Goal: Information Seeking & Learning: Learn about a topic

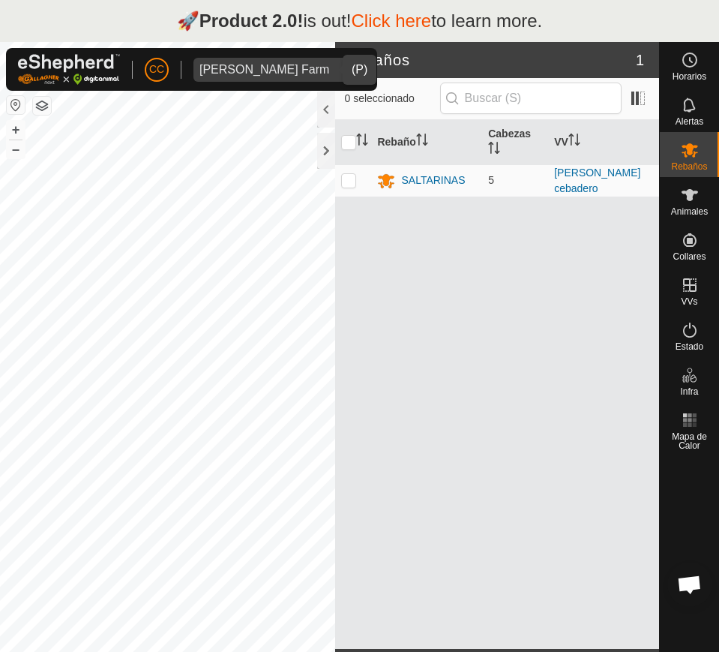
click at [284, 71] on div "Alarcia Monja Farm" at bounding box center [265, 70] width 130 height 12
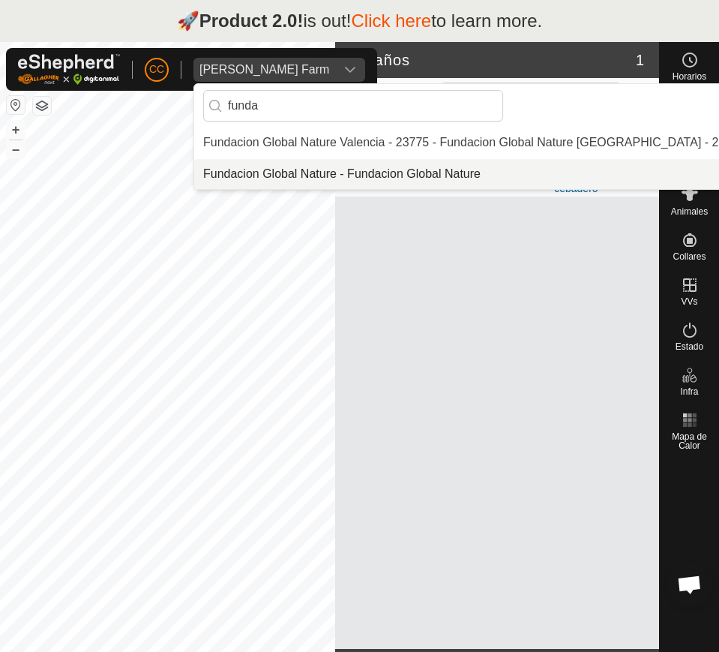
type input "funda"
click at [294, 176] on li "Fundacion Global Nature - Fundacion Global Nature" at bounding box center [474, 174] width 560 height 30
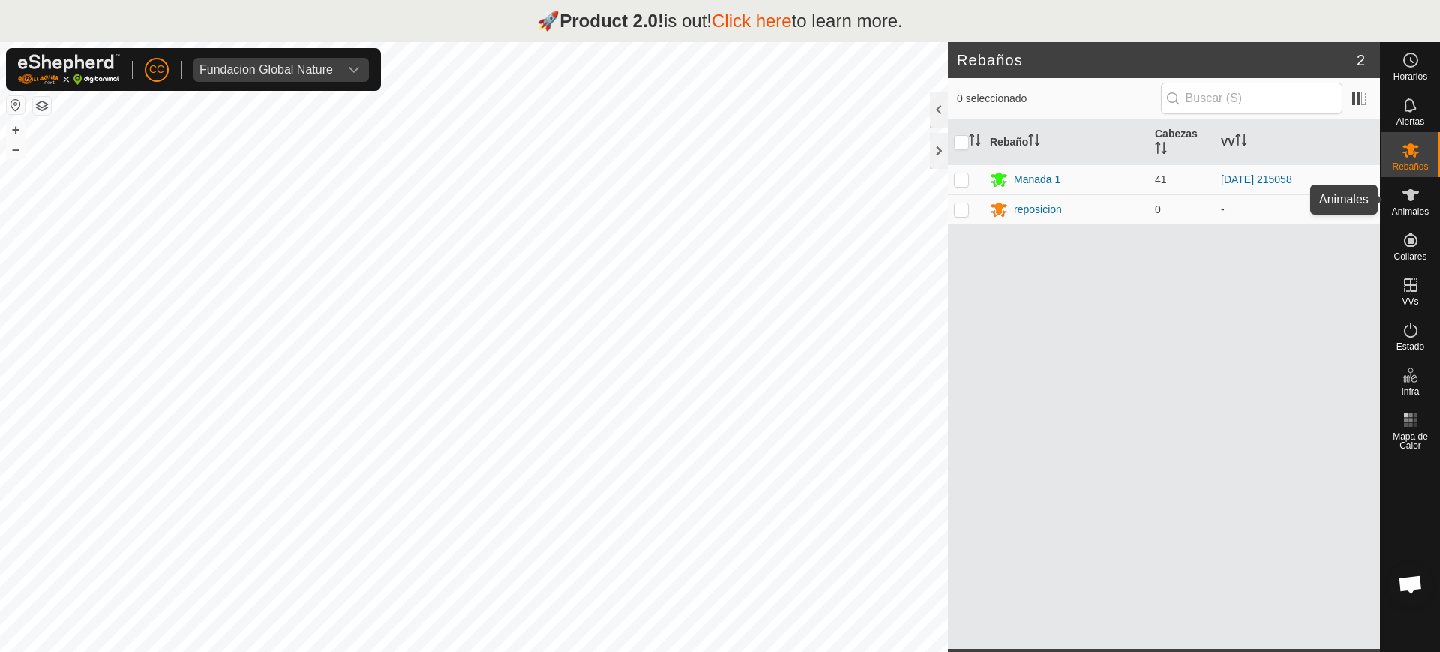
click at [719, 203] on icon at bounding box center [1411, 195] width 18 height 18
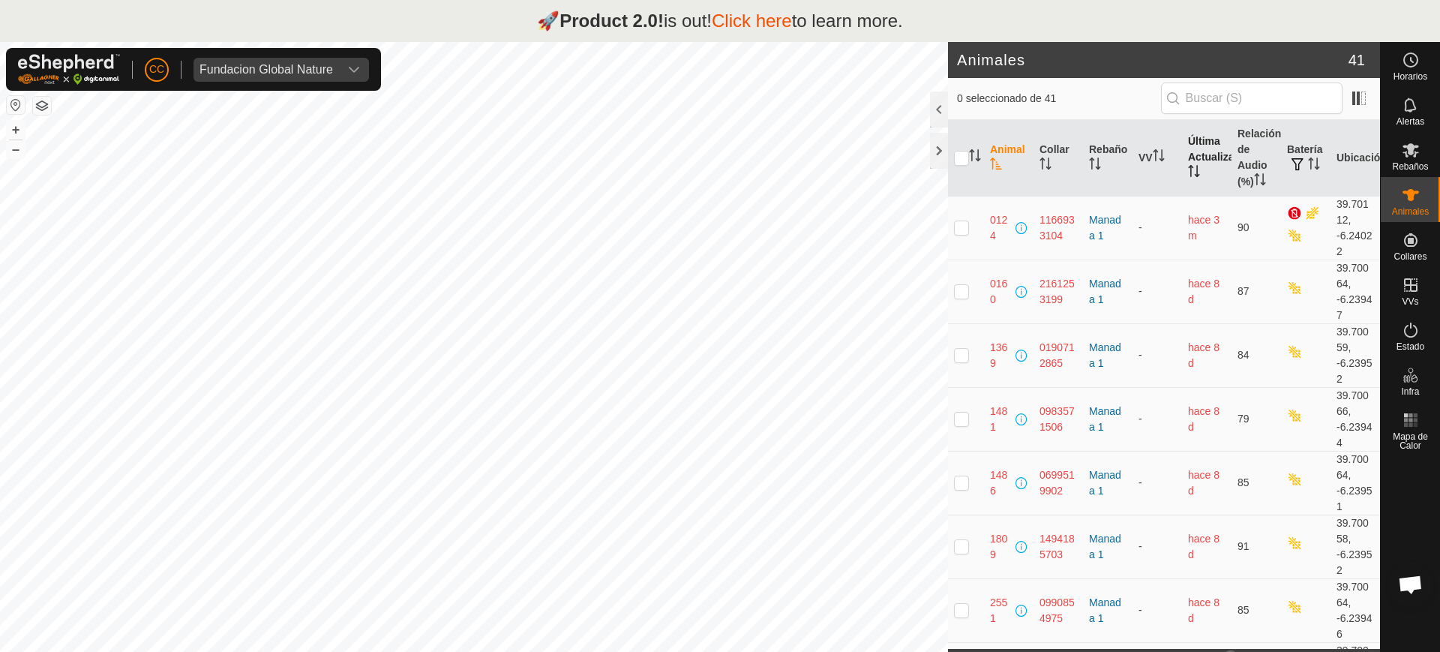
click at [719, 158] on th "Última Actualización" at bounding box center [1207, 158] width 50 height 77
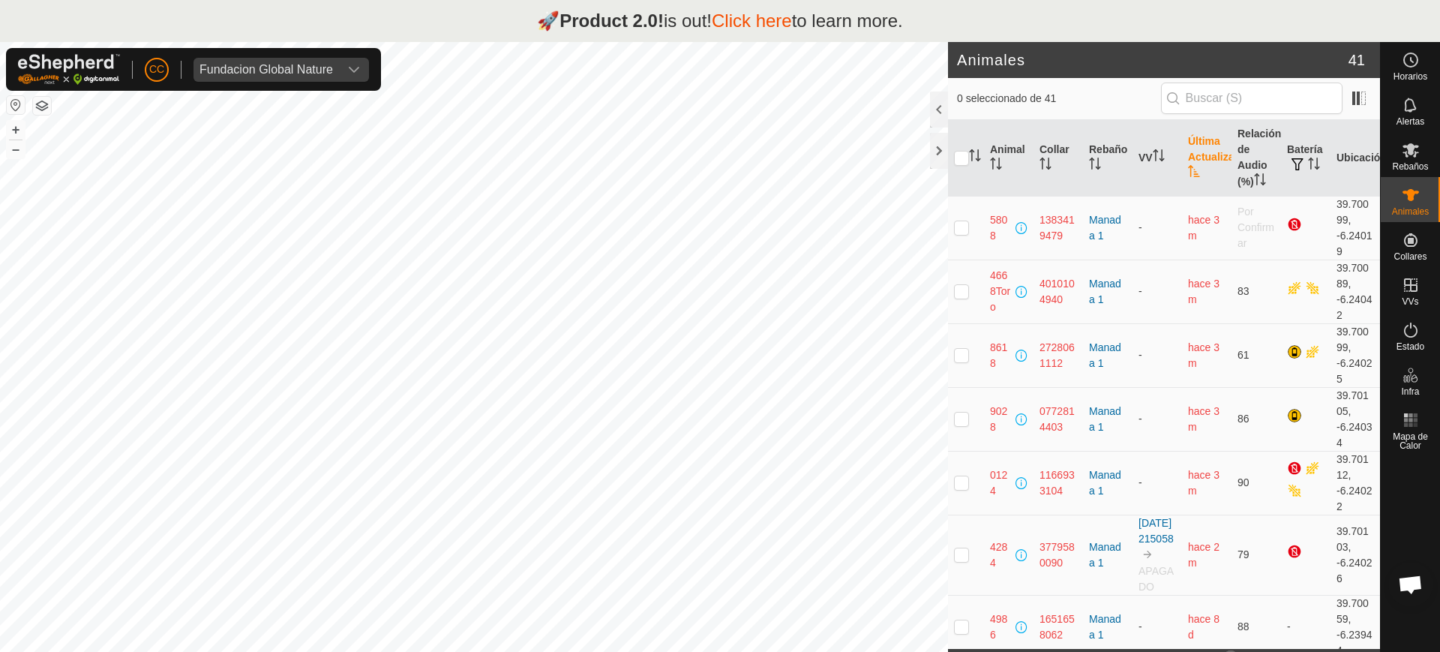
click at [719, 158] on th "Última Actualización" at bounding box center [1207, 158] width 50 height 77
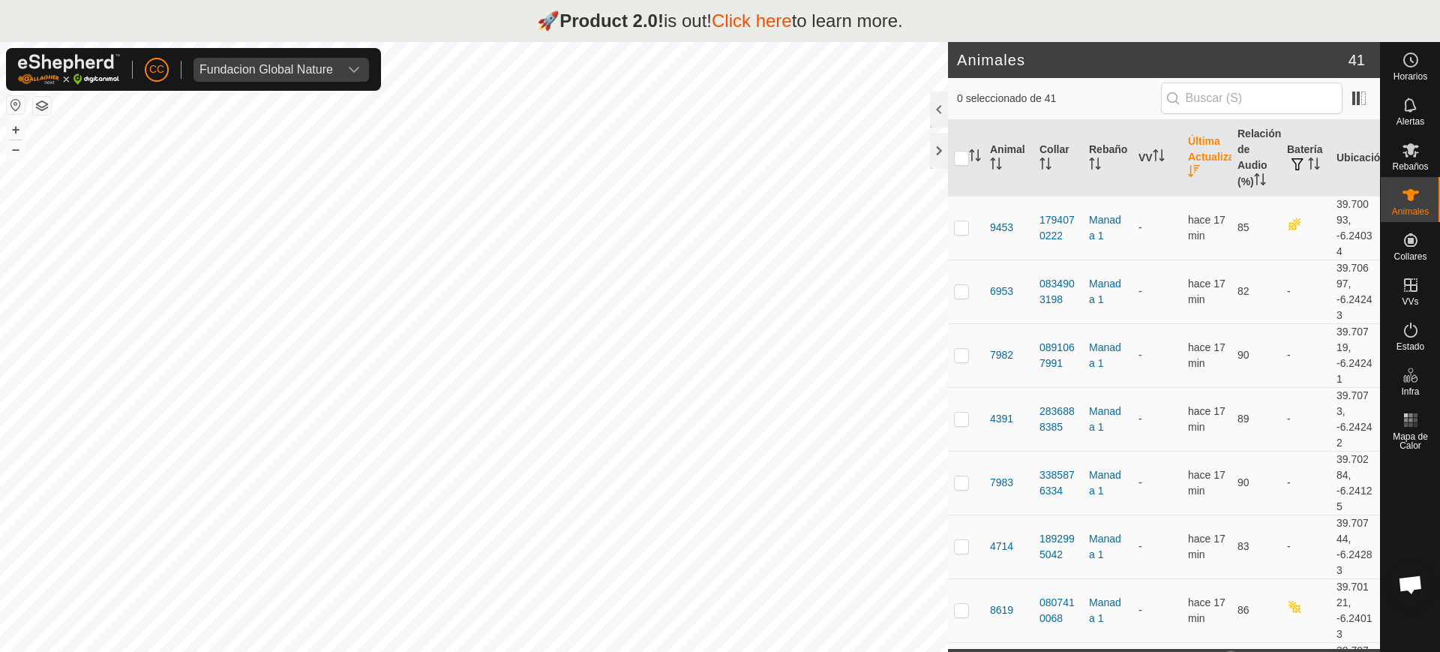
click at [719, 158] on th "Última Actualización" at bounding box center [1207, 158] width 50 height 77
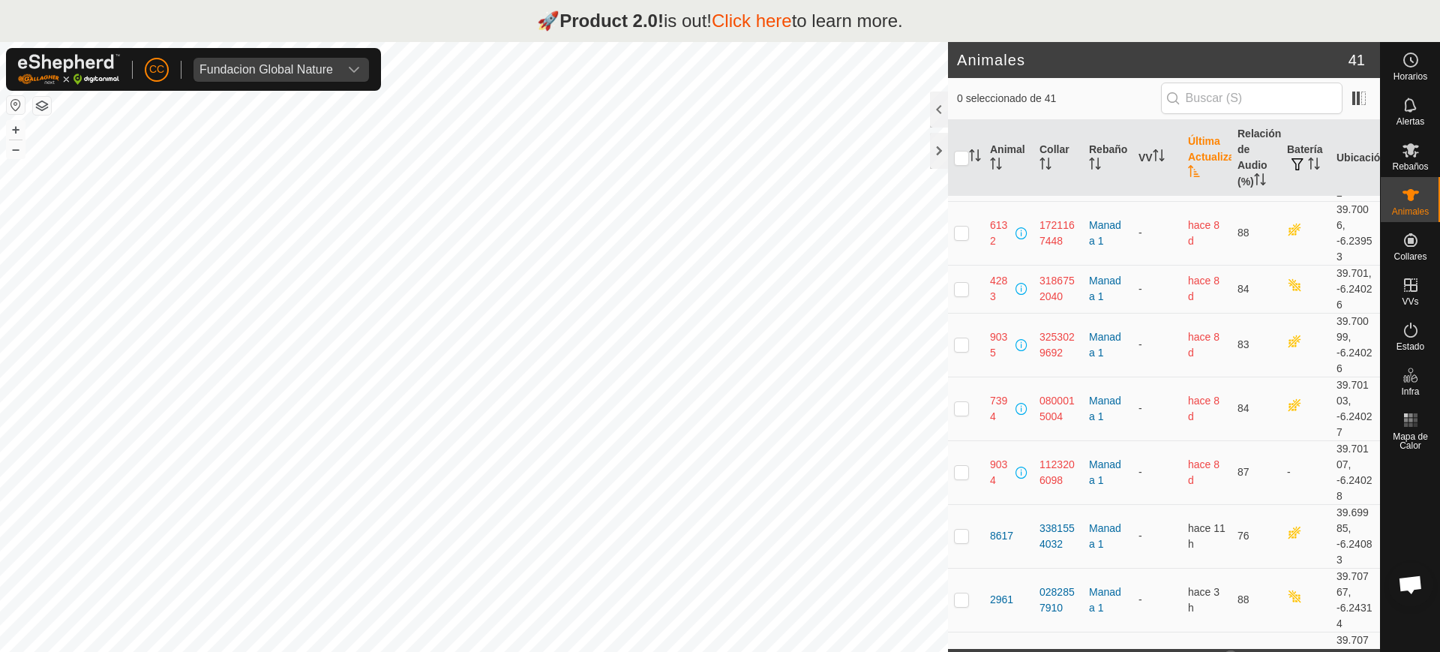
scroll to position [1671, 0]
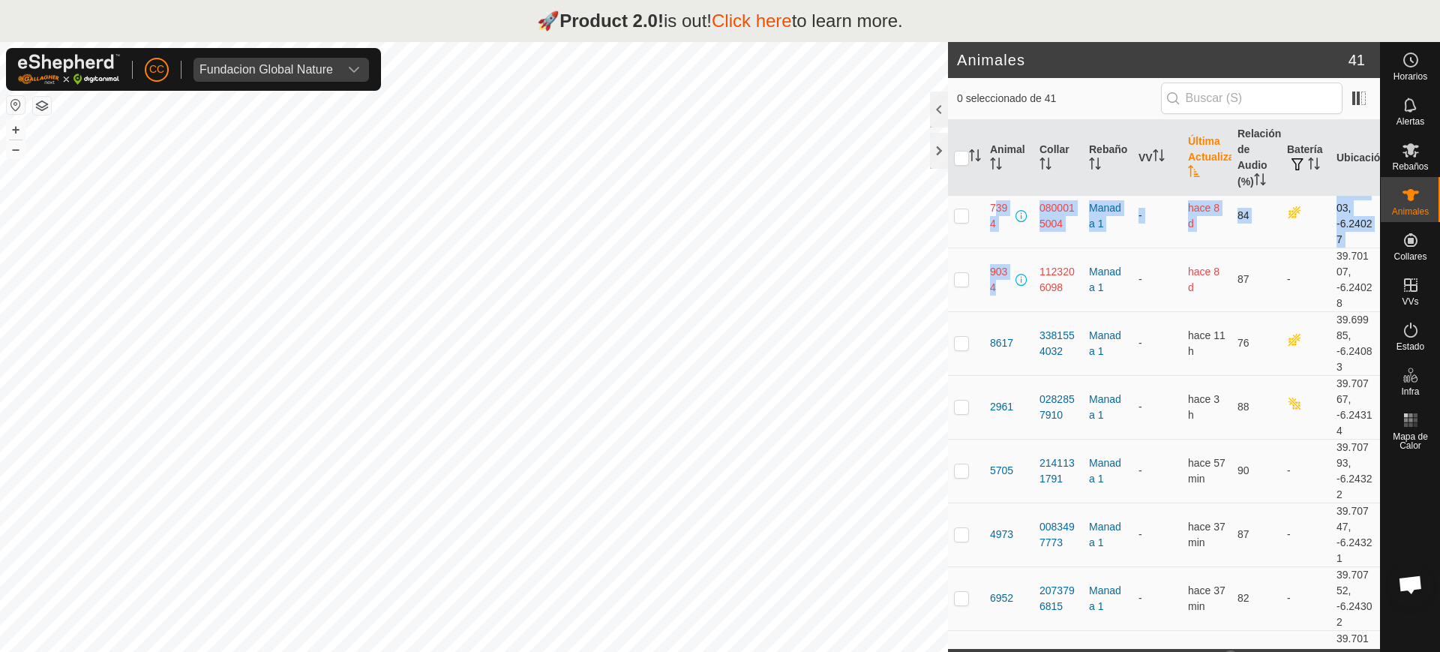
drag, startPoint x: 1029, startPoint y: 323, endPoint x: 958, endPoint y: 206, distance: 136.4
click at [719, 318] on div "6127 3524995425 Manada 1 - + – ⇧ i This application includes HERE Maps. © 2024 …" at bounding box center [474, 368] width 948 height 652
checkbox input "true"
click at [705, 318] on div "1809 1494185703 Manada 1 - + – ⇧ i This application includes HERE Maps. © 2024 …" at bounding box center [474, 368] width 948 height 652
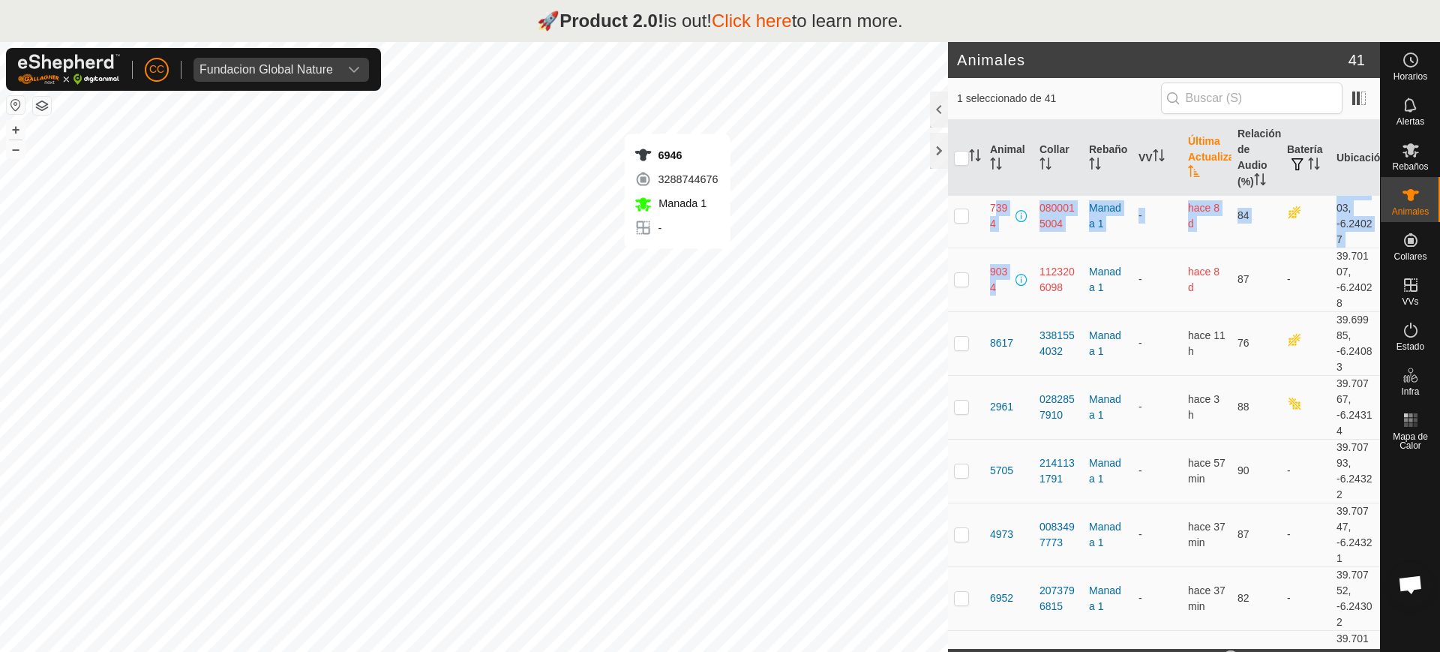
click at [677, 263] on div "6946 3288744676 Manada 1 - + – ⇧ i This application includes HERE Maps. © 2024 …" at bounding box center [474, 368] width 948 height 652
checkbox input "true"
click at [646, 272] on div "8032 3602779473 Manada 1 - + – ⇧ i This application includes HERE Maps. © 2024 …" at bounding box center [474, 368] width 948 height 652
checkbox input "true"
click at [614, 263] on div "4970 2851240810 Manada 1 - + – ⇧ i This application includes HERE Maps. © 2024 …" at bounding box center [474, 368] width 948 height 652
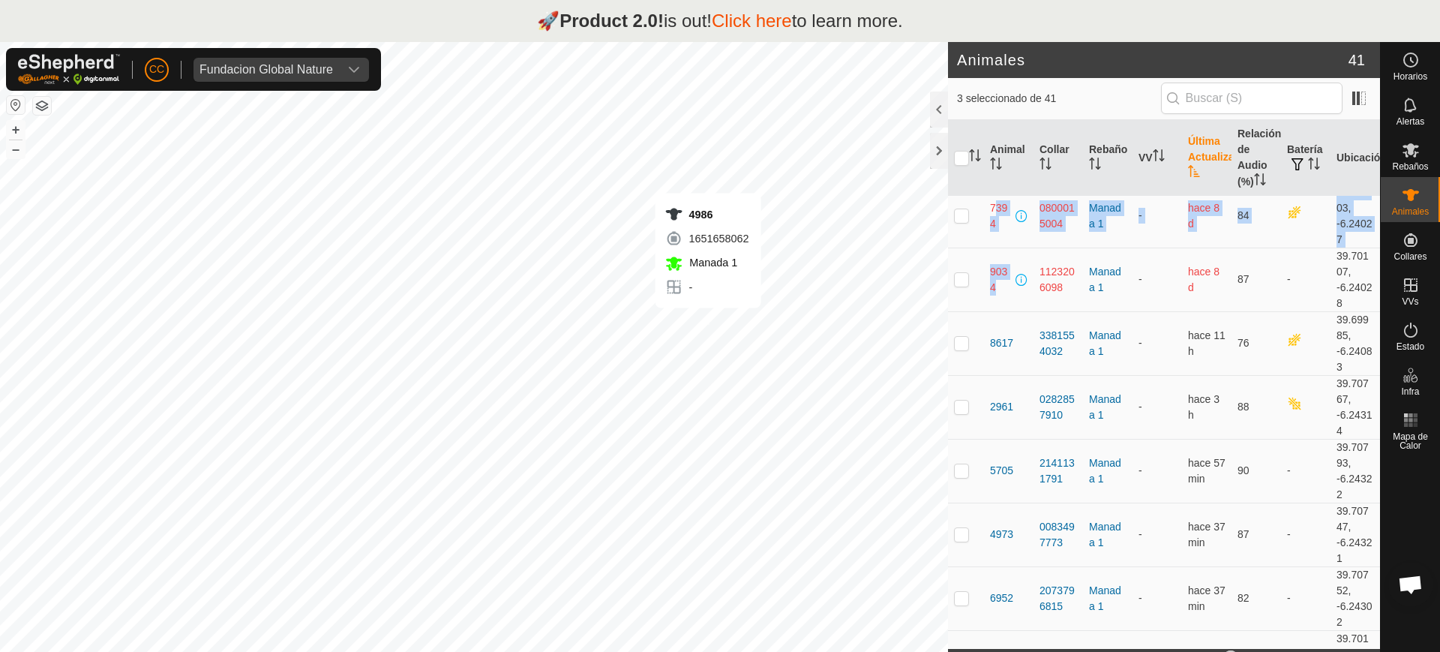
click at [708, 323] on div "4986 1651658062 Manada 1 - + – ⇧ i This application includes HERE Maps. © 2024 …" at bounding box center [474, 368] width 948 height 652
checkbox input "true"
click at [708, 188] on div "1481 0983571506 Manada 1 - + – ⇧ i This application includes HERE Maps. © 2024 …" at bounding box center [474, 368] width 948 height 652
checkbox input "true"
click at [678, 231] on div "2551 0990854975 Manada 1 - + – ⇧ i This application includes HERE Maps. © 2024 …" at bounding box center [474, 368] width 948 height 652
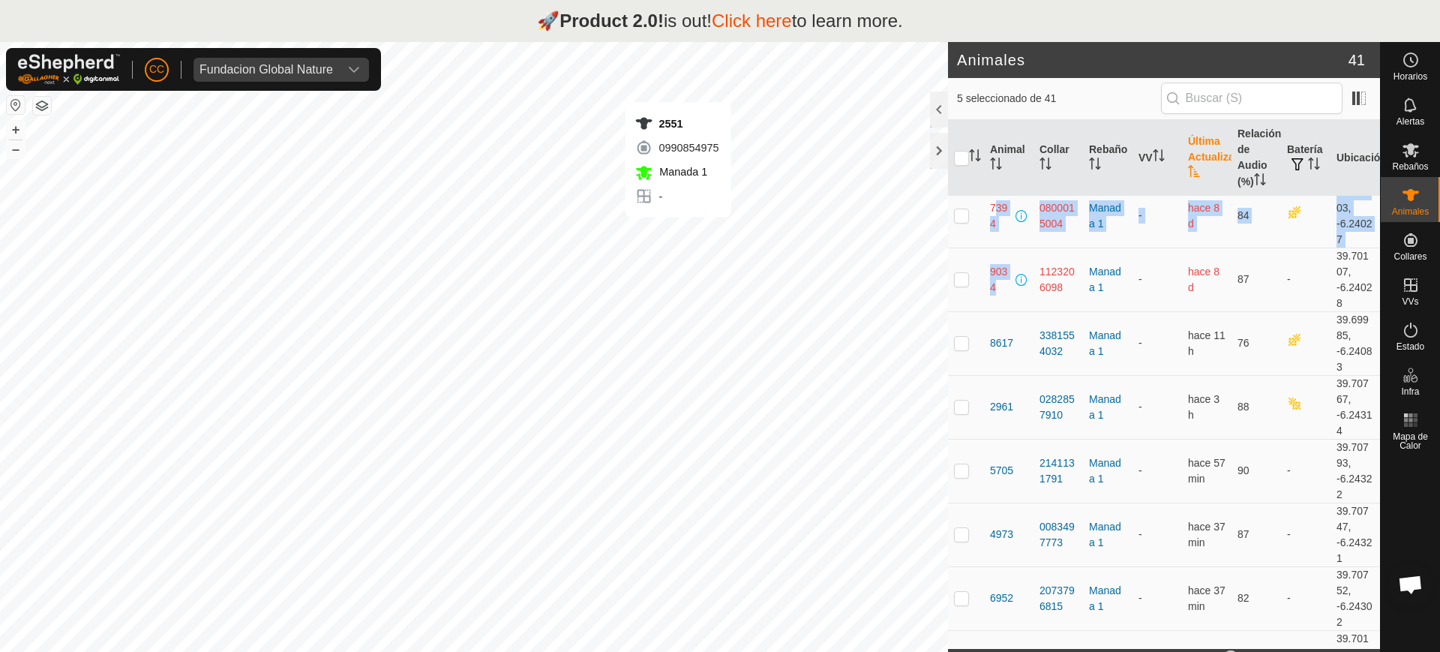
checkbox input "true"
click at [656, 231] on div "0160 2161253199 Manada 1 - + – ⇧ i This application includes HERE Maps. © 2024 …" at bounding box center [474, 368] width 948 height 652
checkbox input "true"
click at [641, 203] on div "6130 2334031075 Manada 1 - + – ⇧ i This application includes HERE Maps. © 2024 …" at bounding box center [474, 368] width 948 height 652
click at [614, 209] on div "2558 1064425671 Manada 1 - + – ⇧ i This application includes HERE Maps. © 2024 …" at bounding box center [474, 368] width 948 height 652
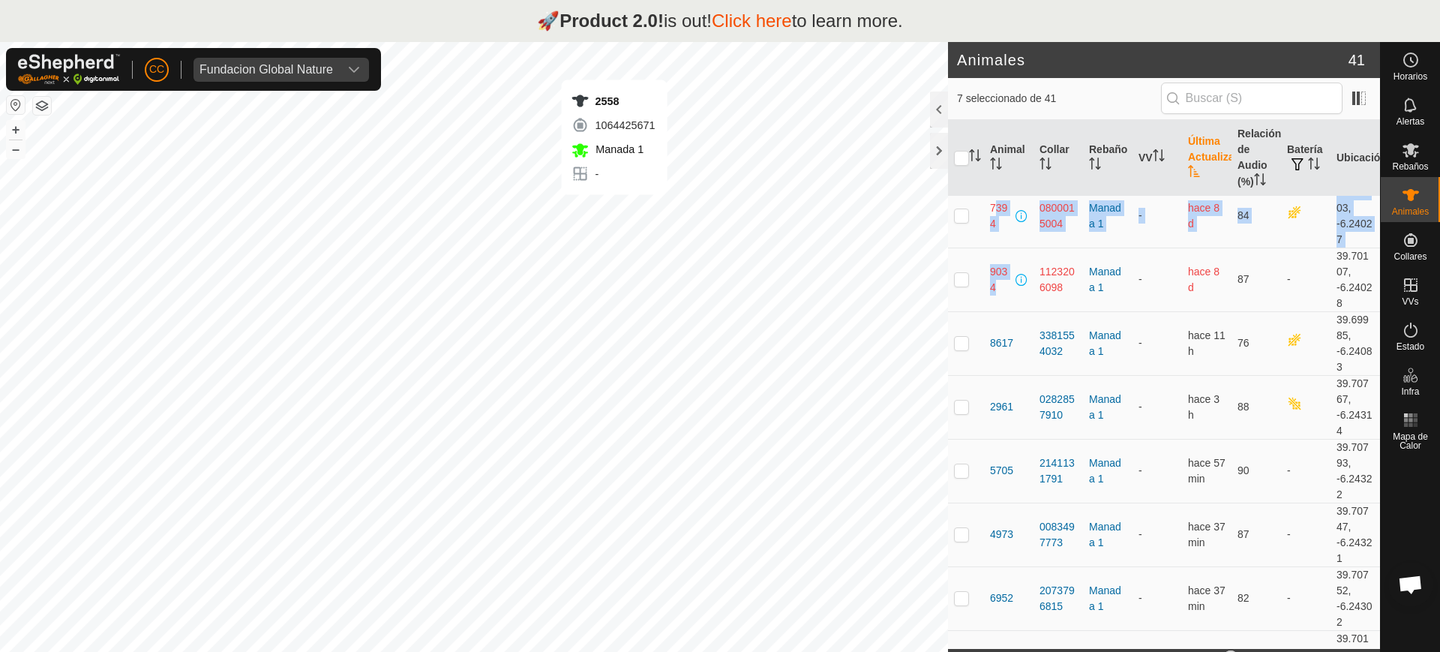
checkbox input "true"
click at [644, 209] on div "6130 2334031075 Manada 1 - + – ⇧ i This application includes HERE Maps. © 2024 …" at bounding box center [474, 368] width 948 height 652
checkbox input "true"
click at [632, 170] on div "9041 3837654424 Manada 1 - + – ⇧ i This application includes HERE Maps. © 2024 …" at bounding box center [474, 368] width 948 height 652
checkbox input "true"
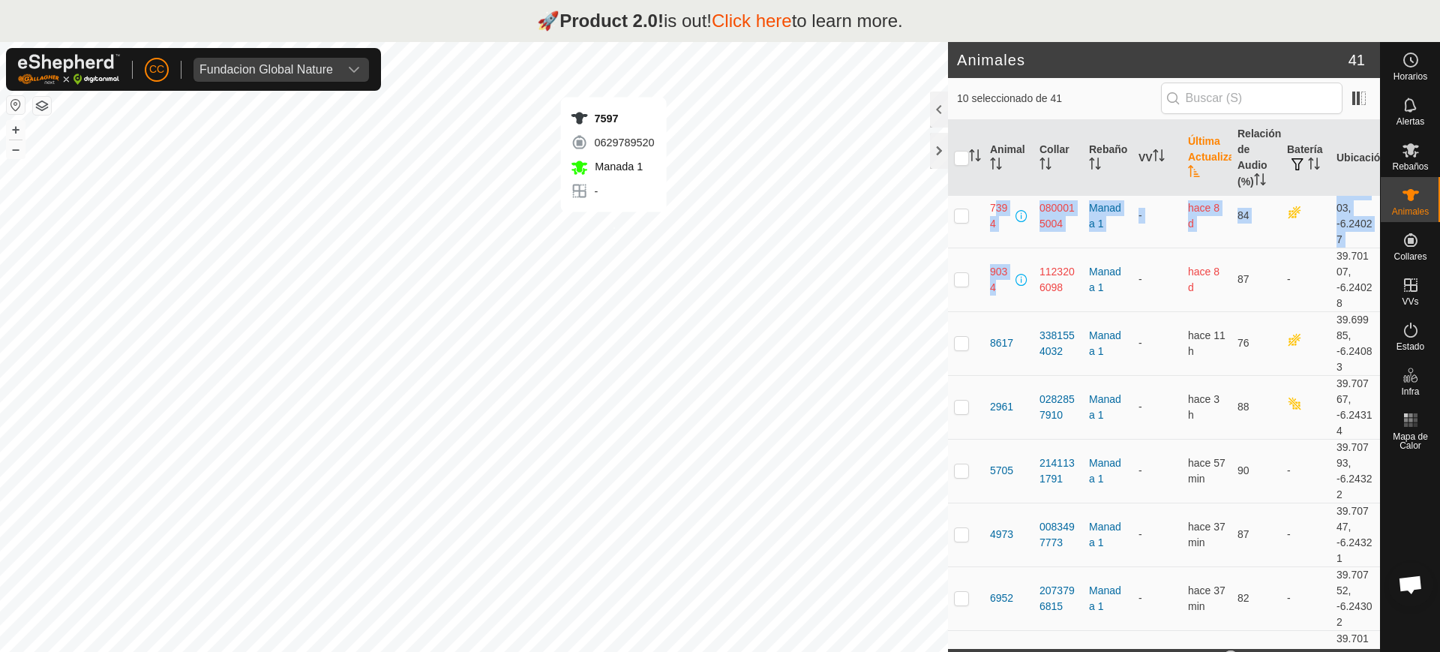
click at [614, 227] on div "7597 0629789520 Manada 1 - + – ⇧ i This application includes HERE Maps. © 2024 …" at bounding box center [474, 368] width 948 height 652
checkbox input "true"
click at [598, 229] on div "1486 0699519902 Manada 1 - + – ⇧ i This application includes HERE Maps. © 2024 …" at bounding box center [474, 368] width 948 height 652
checkbox input "true"
click at [619, 266] on div "4970 2851240810 Manada 1 - + – ⇧ i This application includes HERE Maps. © 2024 …" at bounding box center [474, 368] width 948 height 652
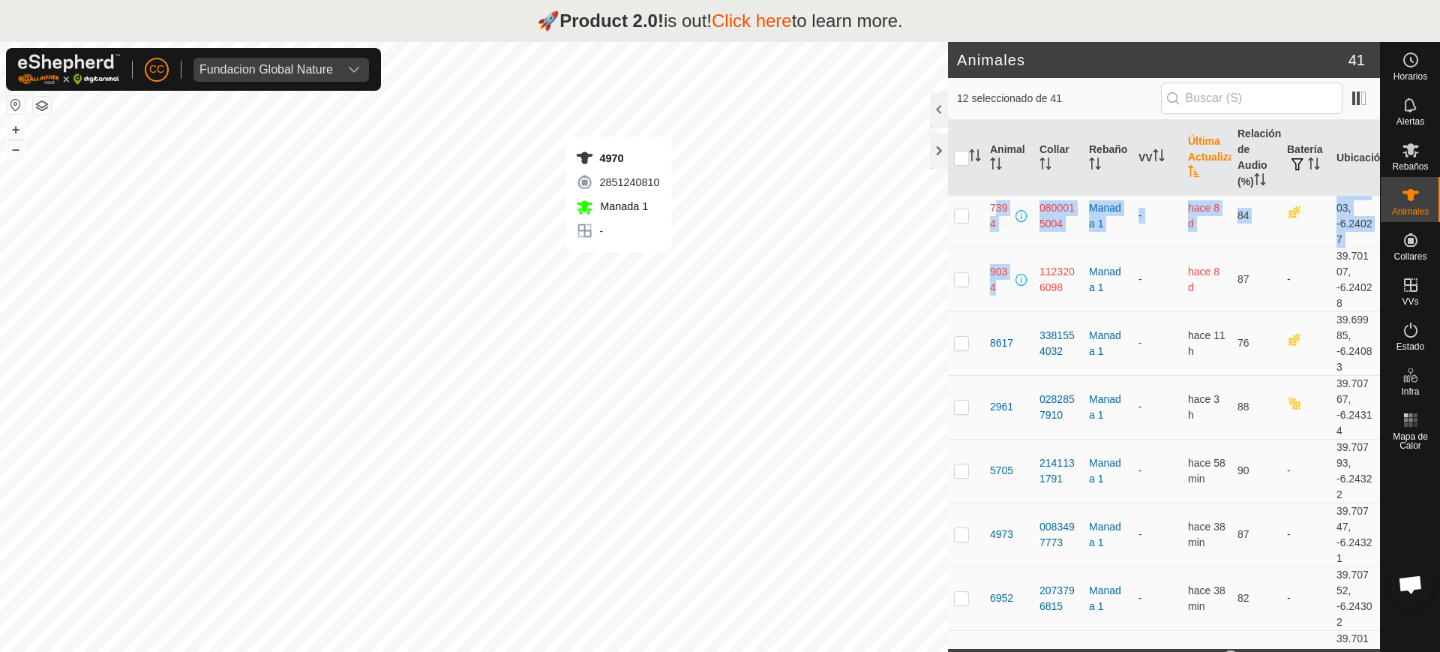
checkbox input "true"
click at [590, 285] on div "9999 3336172310 Manada 1 - + – ⇧ i This application includes HERE Maps. © 2024 …" at bounding box center [474, 368] width 948 height 652
checkbox input "true"
click at [622, 312] on div "3290 0857721749 Manada 1 - + – ⇧ i This application includes HERE Maps. © 2024 …" at bounding box center [474, 368] width 948 height 652
checkbox input "true"
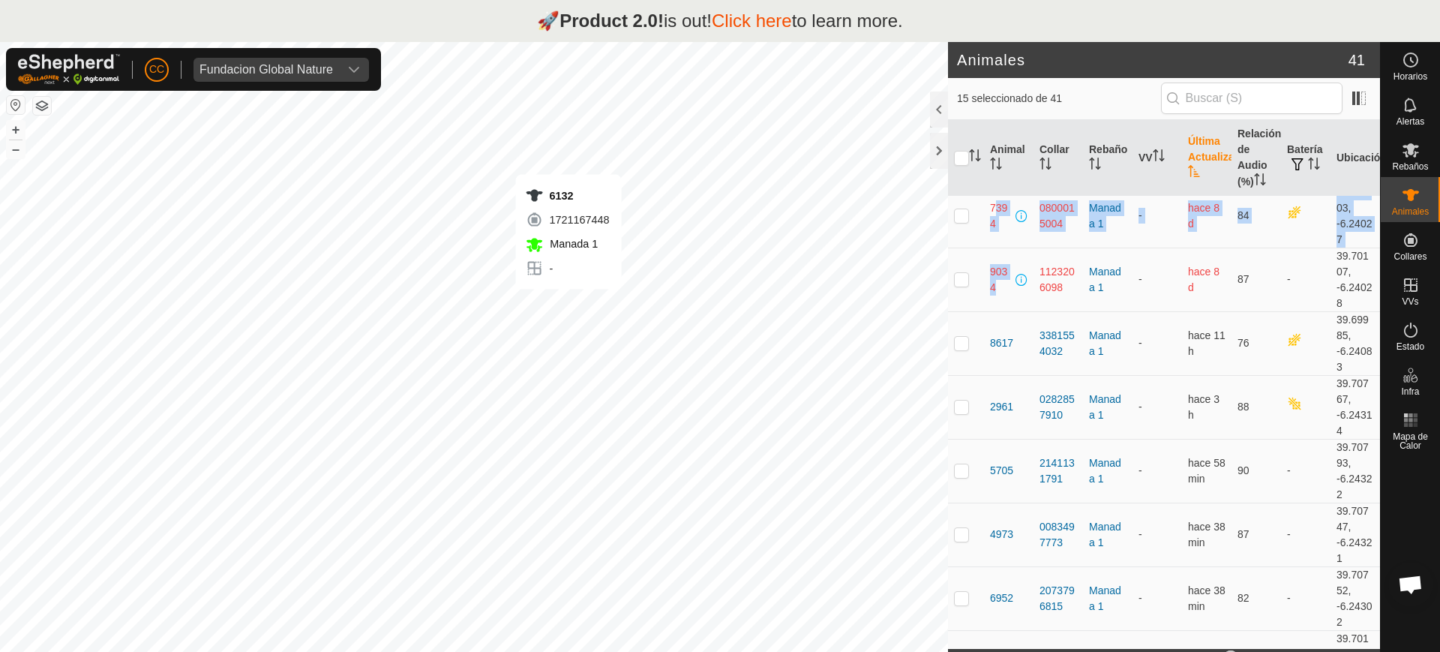
click at [569, 304] on div "6132 1721167448 Manada 1 - + – ⇧ i This application includes HERE Maps. © 2024 …" at bounding box center [474, 368] width 948 height 652
checkbox input "true"
click at [594, 332] on div "1369 0190712865 Manada 1 - + – ⇧ i This application includes HERE Maps. © 2024 …" at bounding box center [474, 368] width 948 height 652
click at [590, 326] on div "1369 0190712865 Manada 1 - + – ⇧ i This application includes HERE Maps. © 2024 …" at bounding box center [474, 368] width 948 height 652
checkbox input "true"
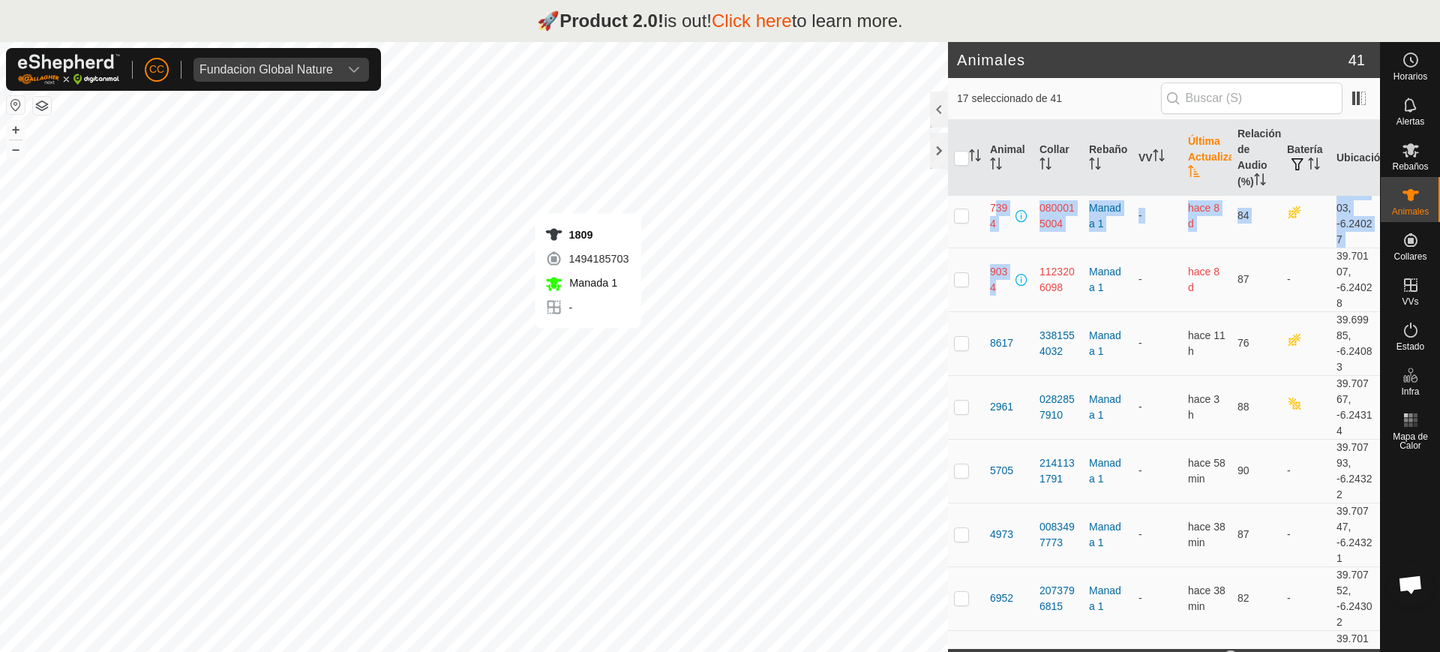
click at [588, 343] on div "1809 1494185703 Manada 1 - + – ⇧ i This application includes HERE Maps. © 2024 …" at bounding box center [474, 368] width 948 height 652
checkbox input "true"
click at [495, 344] on div "5814 1225353457 Manada 1 - + – ⇧ i This application includes HERE Maps. © 2024 …" at bounding box center [474, 368] width 948 height 652
checkbox input "true"
click at [600, 364] on div "9028 0772814403 Manada 1 - + – ⇧ i This application includes HERE Maps. © 2024 …" at bounding box center [474, 368] width 948 height 652
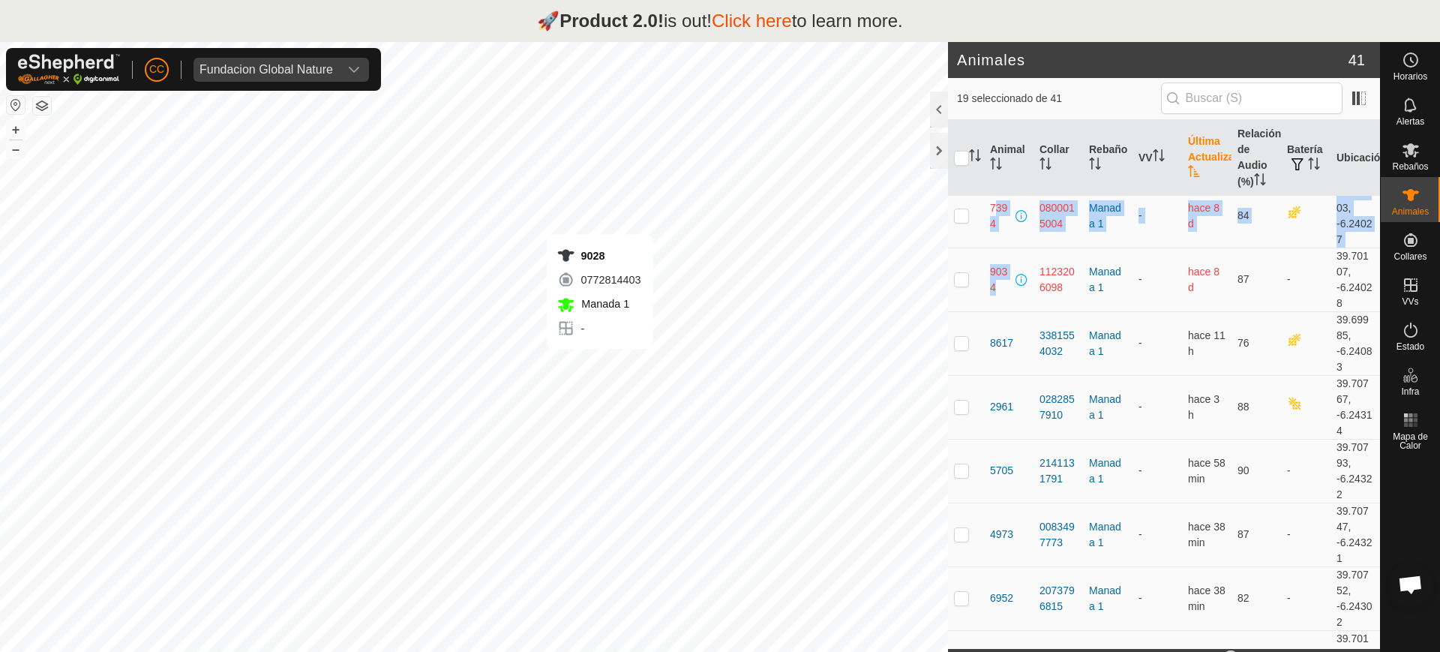
checkbox input "true"
click at [662, 338] on div "9034 1123206098 Manada 1 - + – ⇧ i This application includes HERE Maps. © 2024 …" at bounding box center [474, 368] width 948 height 652
checkbox input "true"
click at [719, 273] on div "0124 1166933104 Manada 1 - + – ⇧ i This application includes HERE Maps. © 2024 …" at bounding box center [474, 368] width 948 height 652
checkbox input "true"
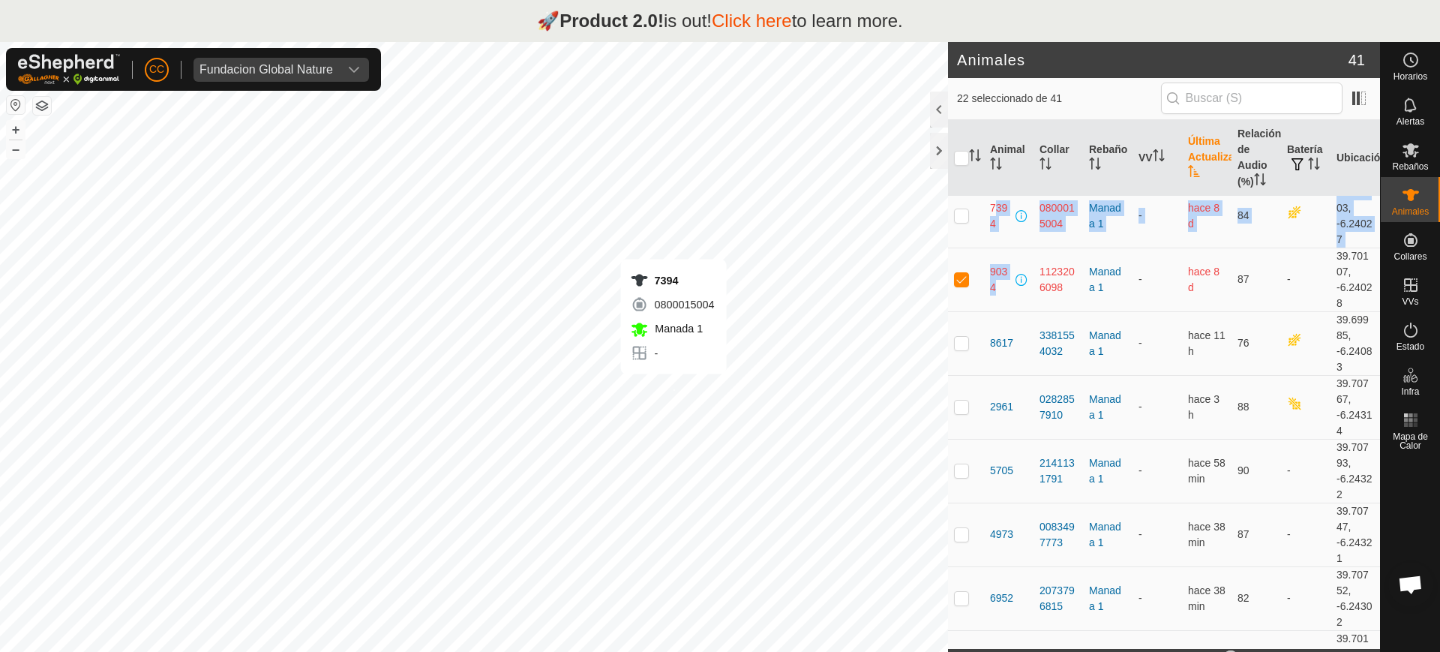
click at [674, 389] on div "7394 0800015004 Manada 1 - + – ⇧ i This application includes HERE Maps. © 2024 …" at bounding box center [474, 368] width 948 height 652
click at [682, 392] on div "7394 0800015004 Manada 1 - + – ⇧ i This application includes HERE Maps. © 2024 …" at bounding box center [474, 368] width 948 height 652
checkbox input "false"
click at [682, 437] on div "4283 3186752040 Manada 1 - + – ⇧ i This application includes HERE Maps. © 2024 …" at bounding box center [474, 368] width 948 height 652
checkbox input "true"
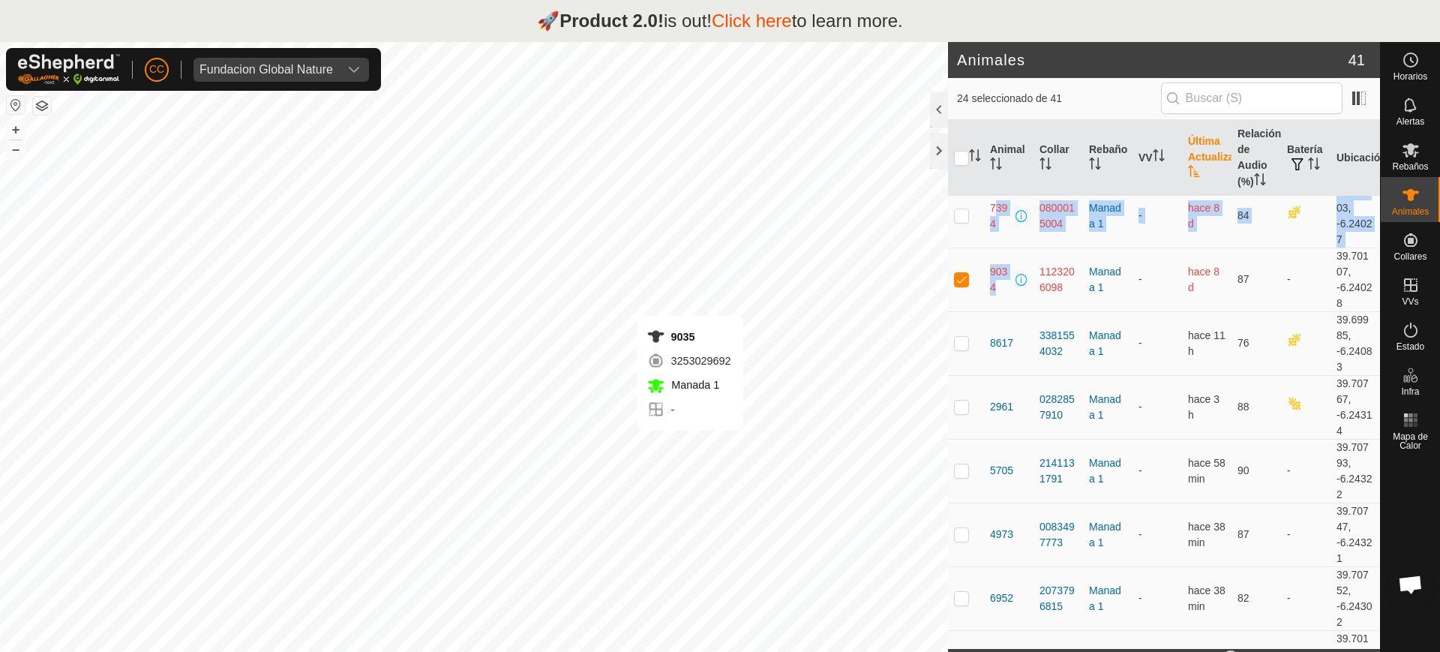
click at [691, 445] on div "9035 3253029692 Manada 1 - + – ⇧ i This application includes HERE Maps. © 2024 …" at bounding box center [474, 368] width 948 height 652
checkbox input "false"
click at [719, 449] on div "5808 1383419479 Manada 1 - + – ⇧ i This application includes HERE Maps. © 2024 …" at bounding box center [474, 368] width 948 height 652
checkbox input "true"
click at [520, 575] on div "4668Toro 4010104940 Manada 1 - + – ⇧ i This application includes HERE Maps. © 2…" at bounding box center [474, 368] width 948 height 652
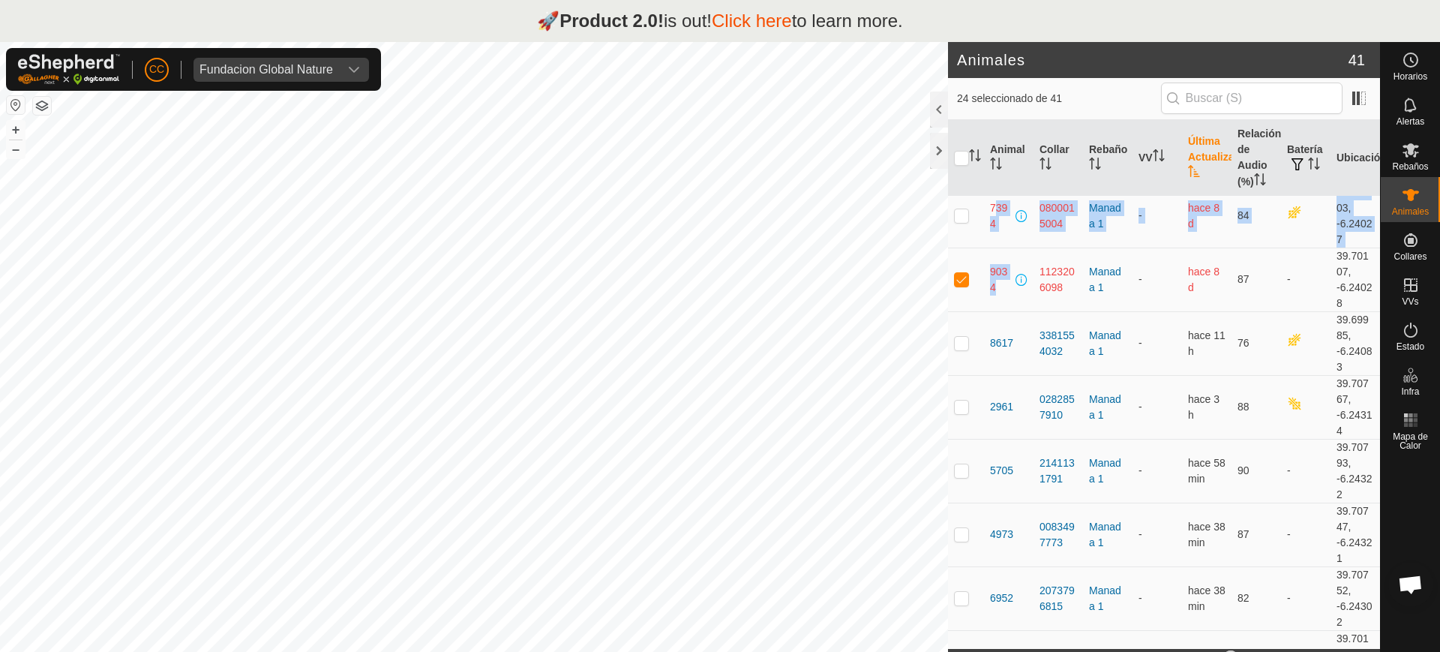
checkbox input "true"
click at [692, 446] on div "8618 2728061112 Manada 1 - + – ⇧ i This application includes HERE Maps. © 2024 …" at bounding box center [474, 368] width 948 height 652
checkbox input "true"
click at [678, 449] on div "9035 3253029692 Manada 1 - + – ⇧ i This application includes HERE Maps. © 2024 …" at bounding box center [474, 368] width 948 height 652
checkbox input "true"
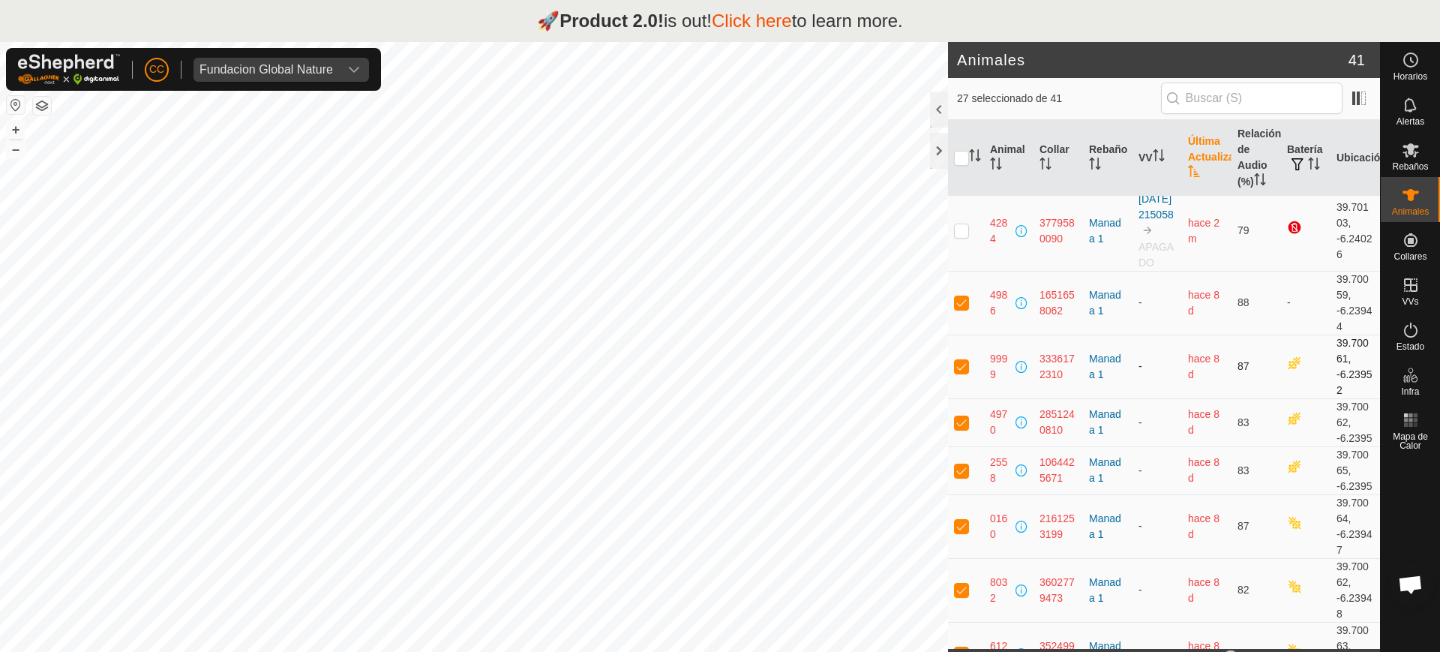
scroll to position [281, 0]
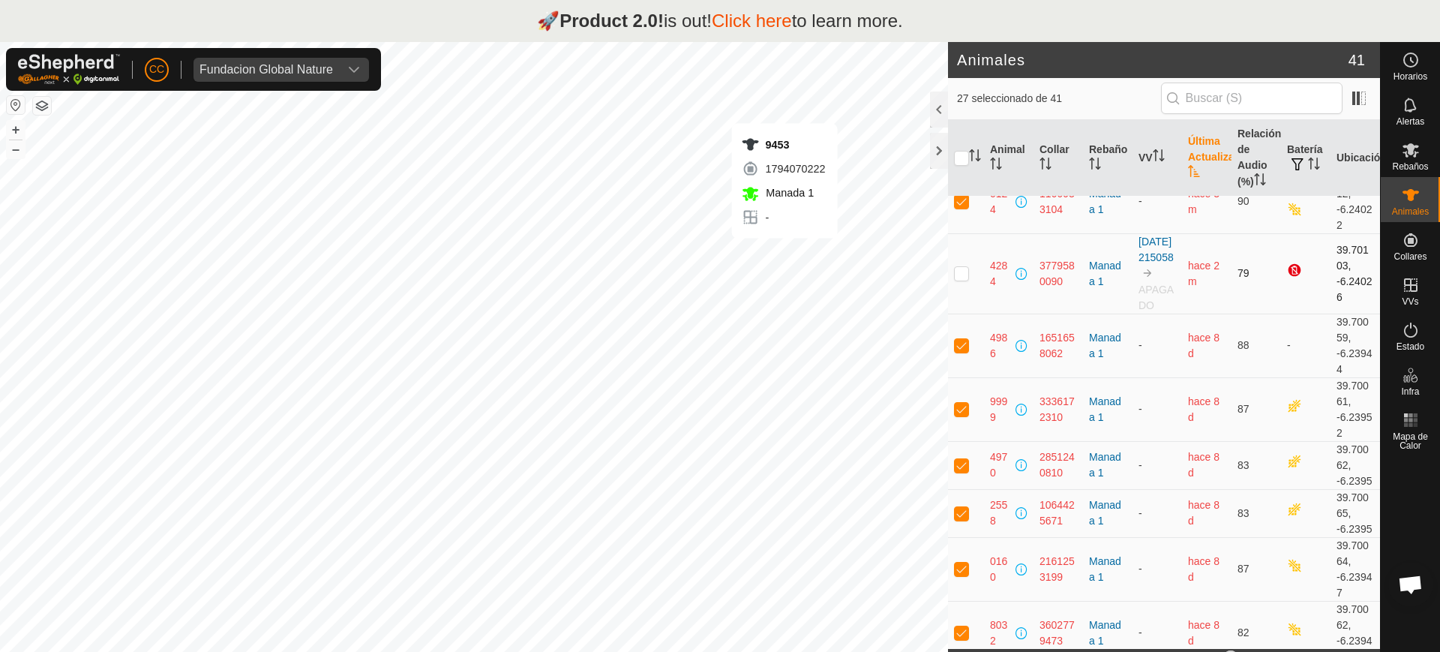
checkbox input "true"
checkbox input "false"
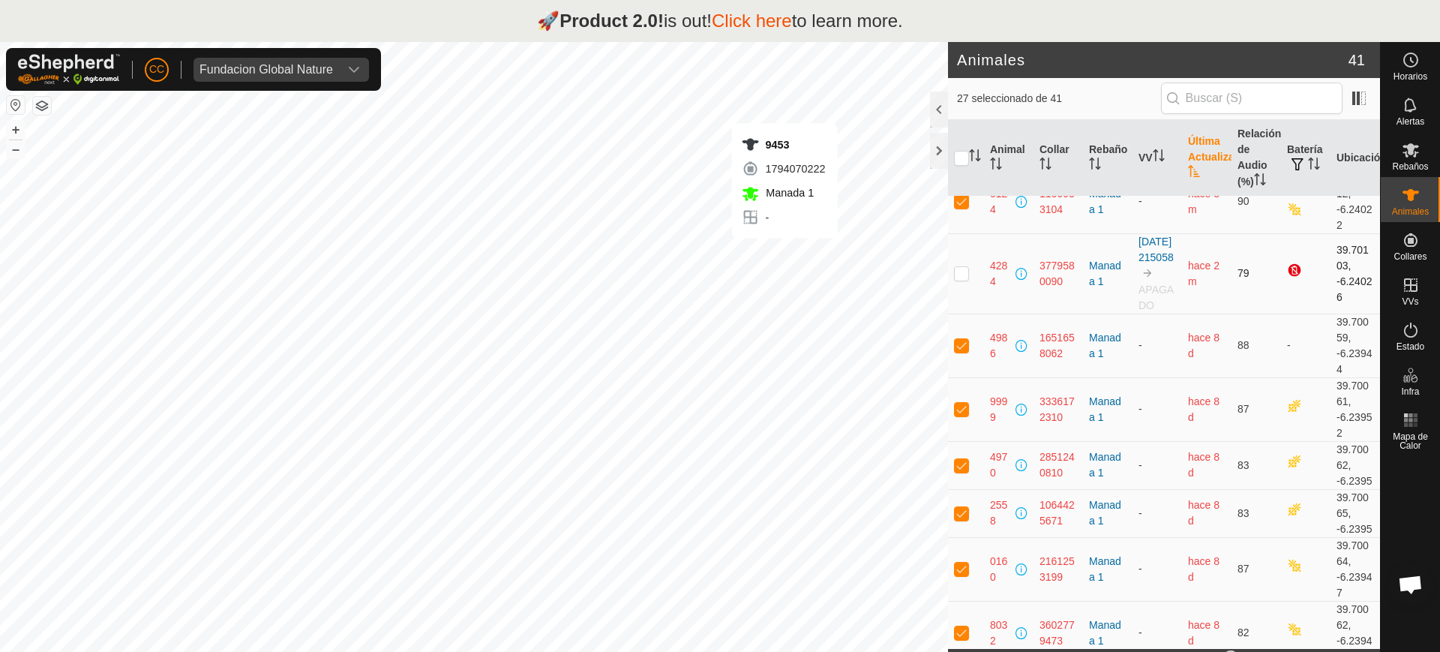
checkbox input "false"
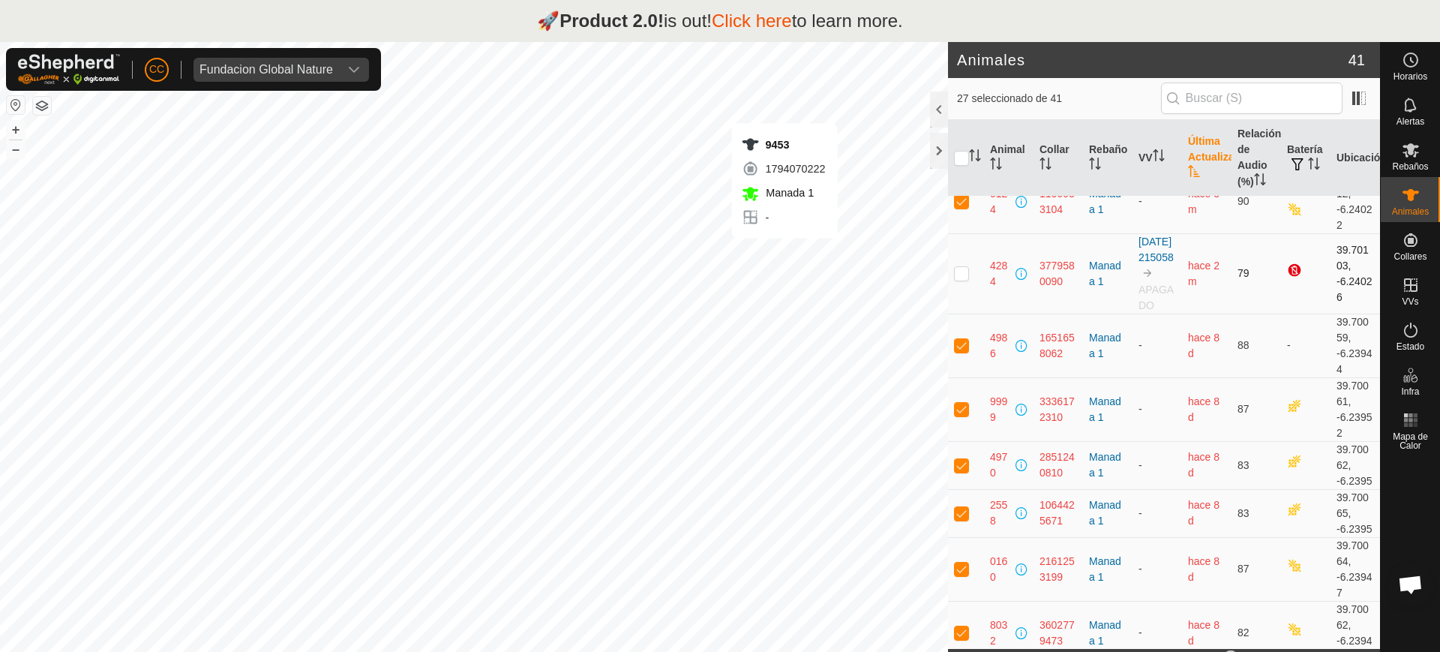
checkbox input "false"
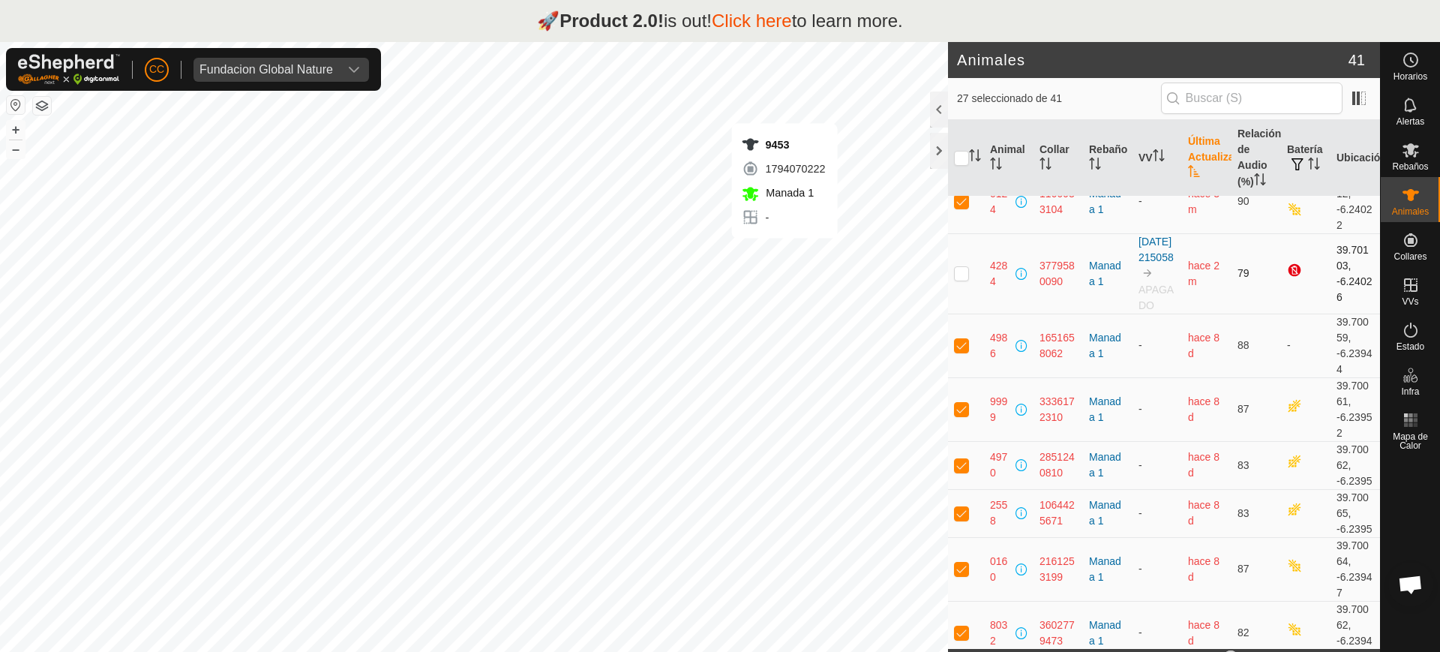
checkbox input "false"
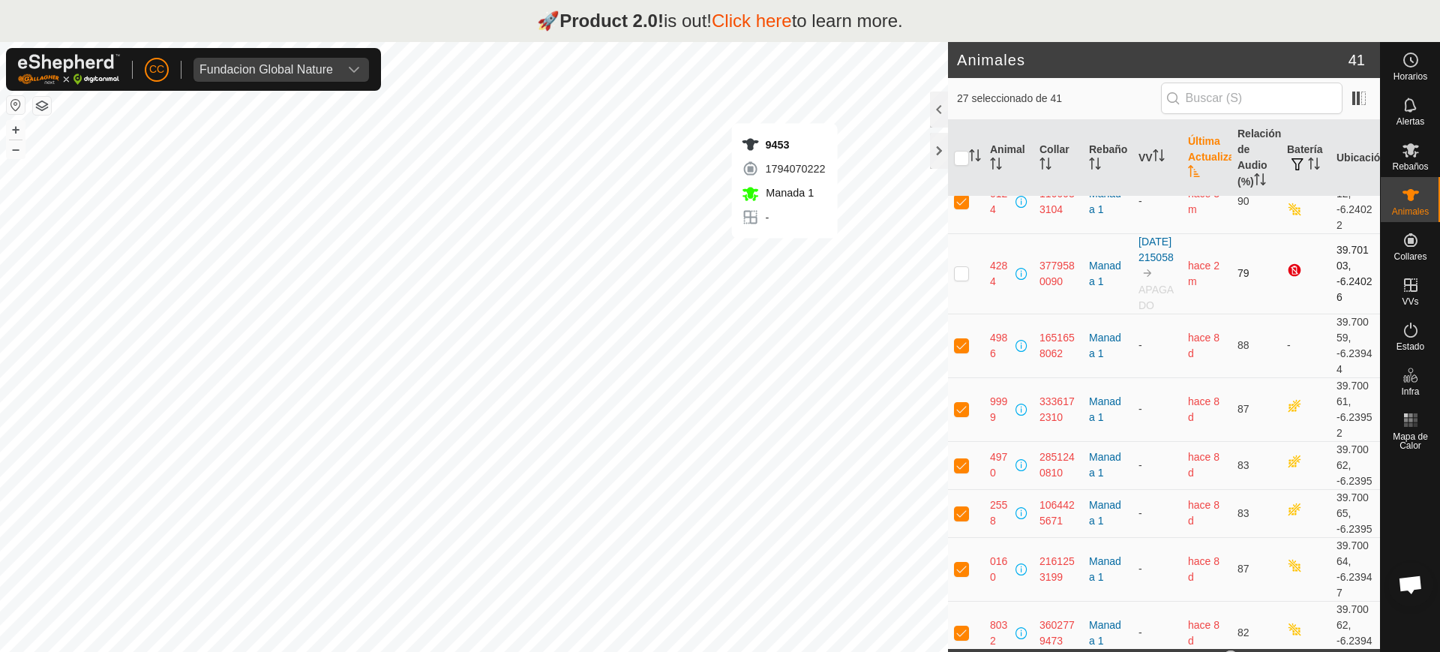
checkbox input "false"
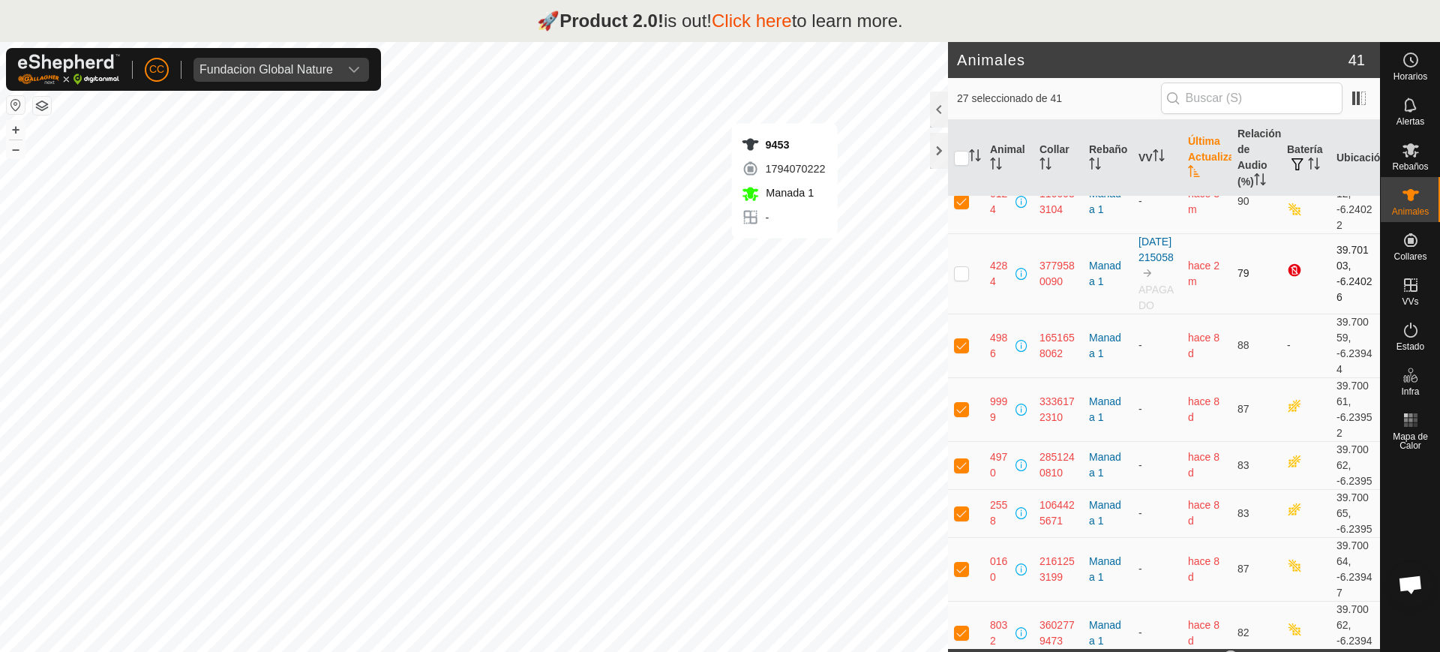
checkbox input "false"
click at [719, 279] on p-checkbox at bounding box center [961, 273] width 15 height 12
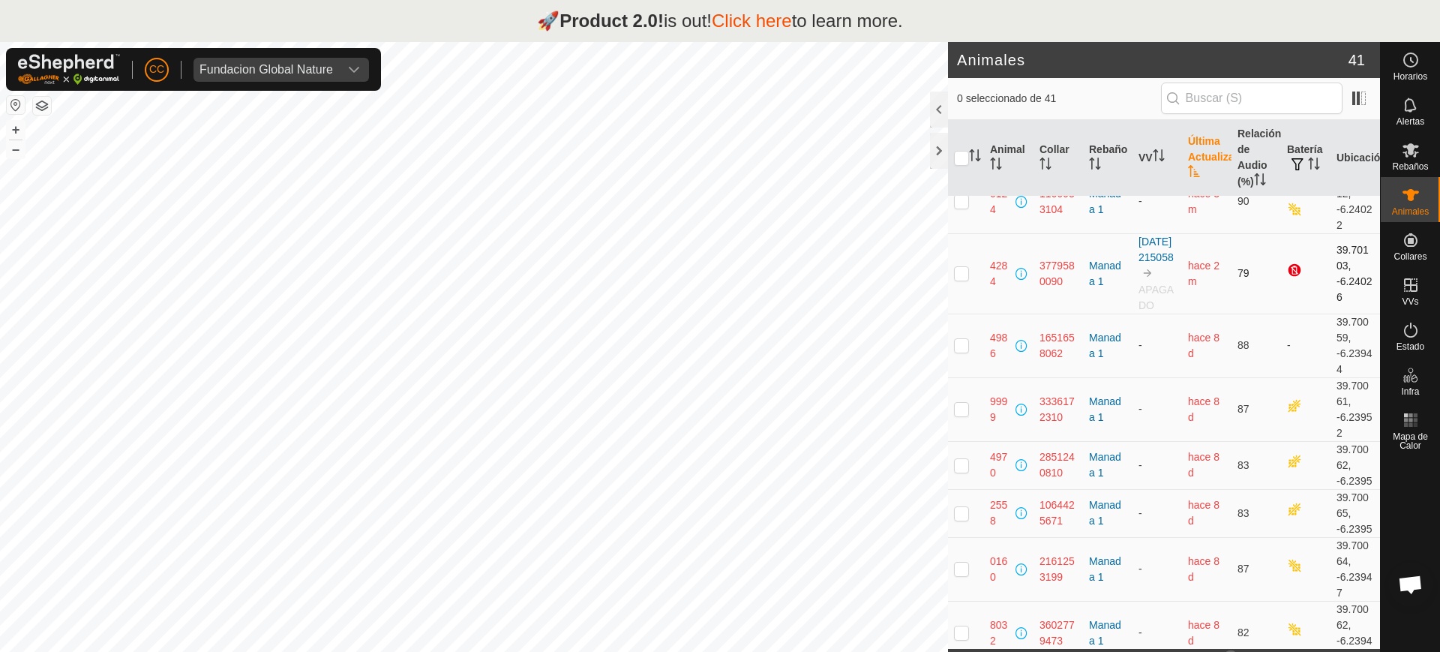
checkbox input "true"
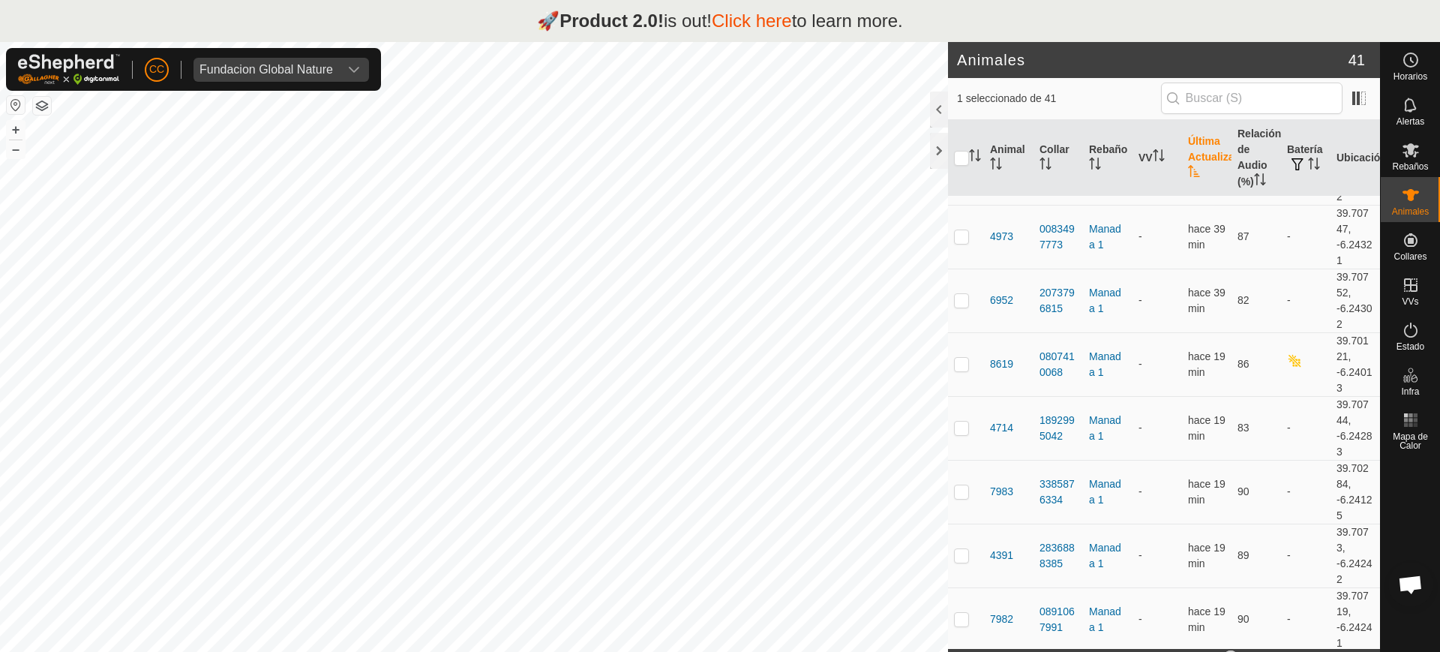
scroll to position [2120, 0]
click at [719, 339] on es-activation-svg-icon at bounding box center [1410, 330] width 27 height 24
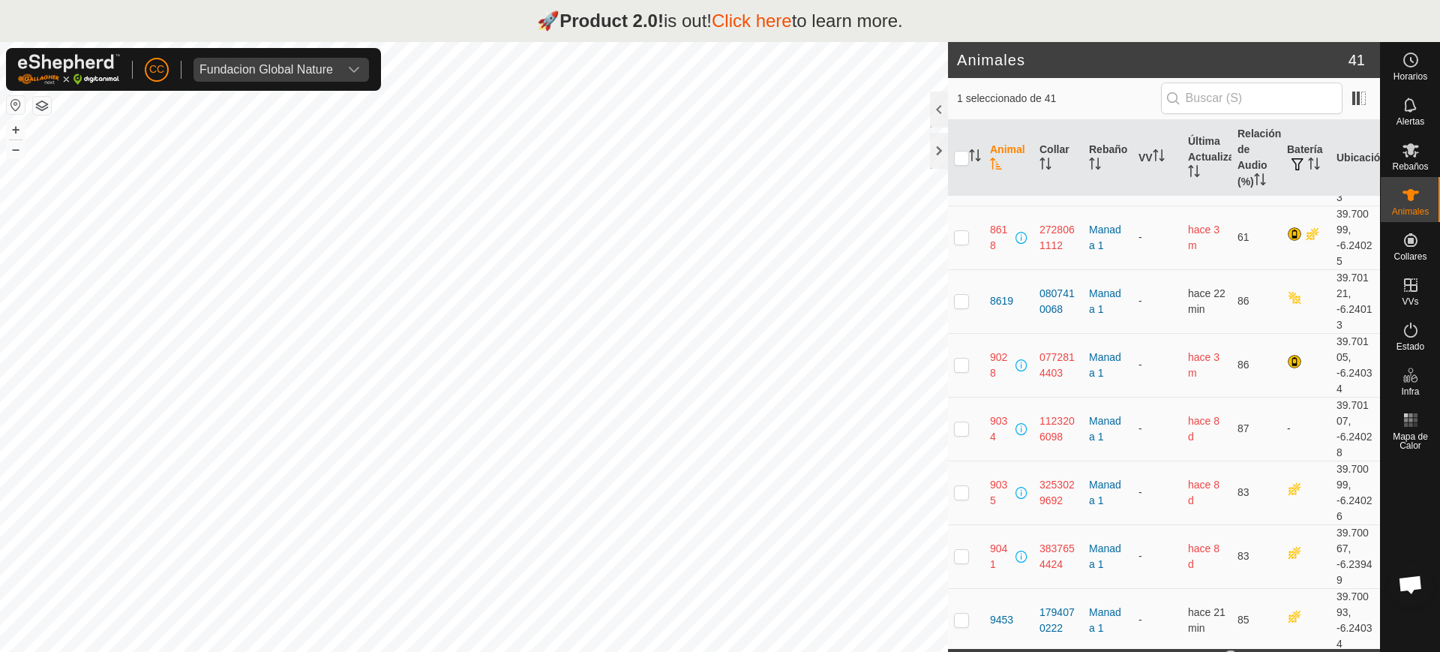
scroll to position [2120, 0]
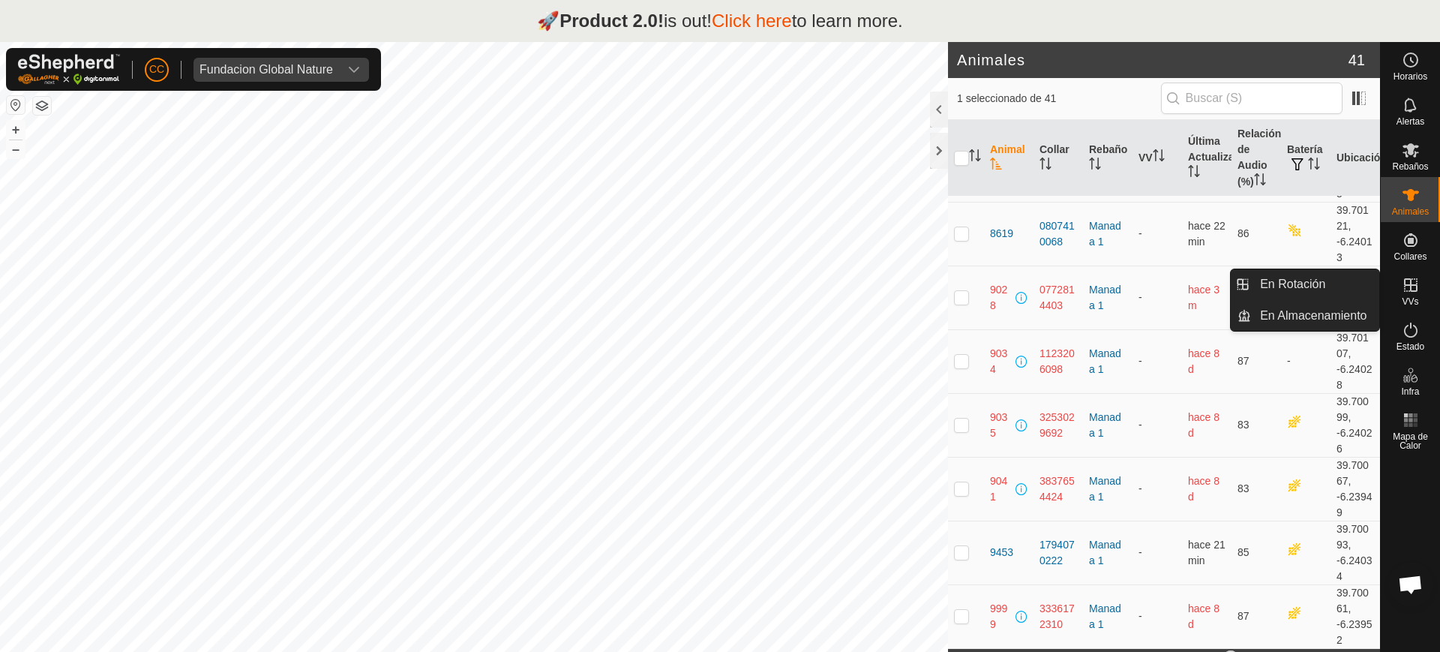
click at [719, 299] on span "VVs" at bounding box center [1410, 301] width 17 height 9
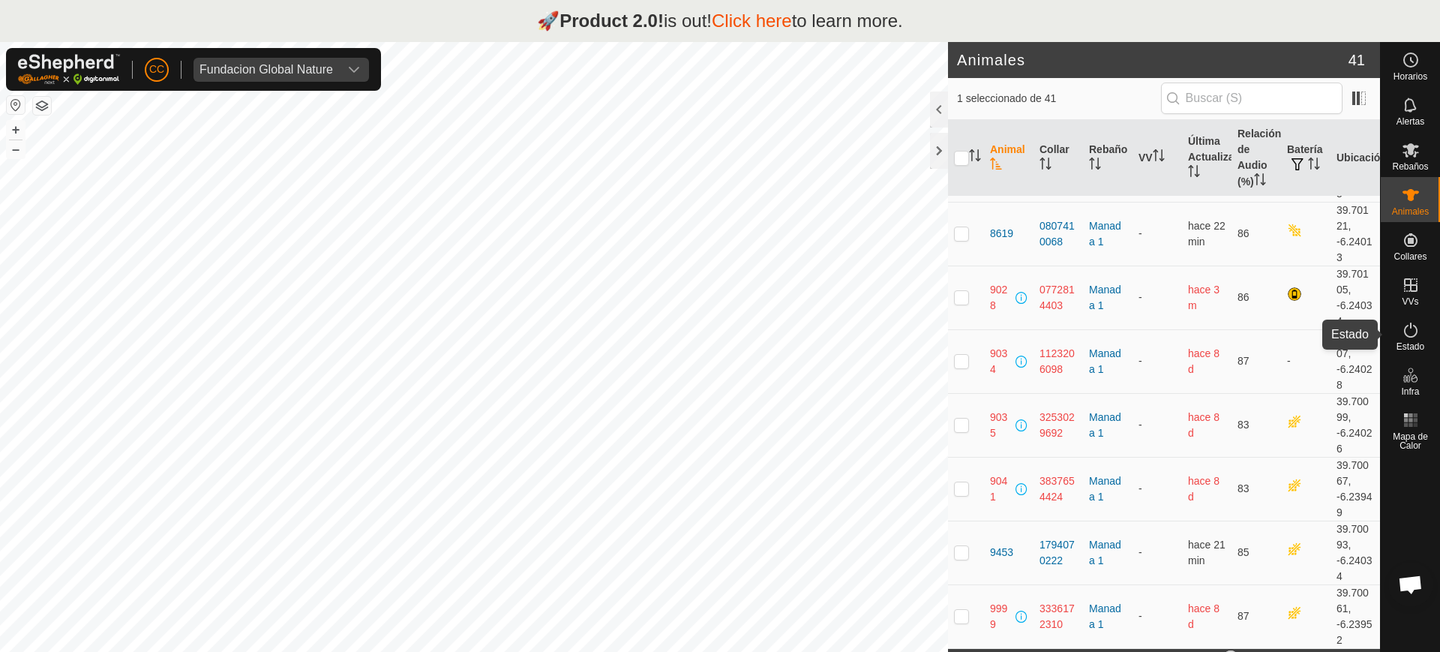
click at [719, 337] on icon at bounding box center [1411, 330] width 18 height 18
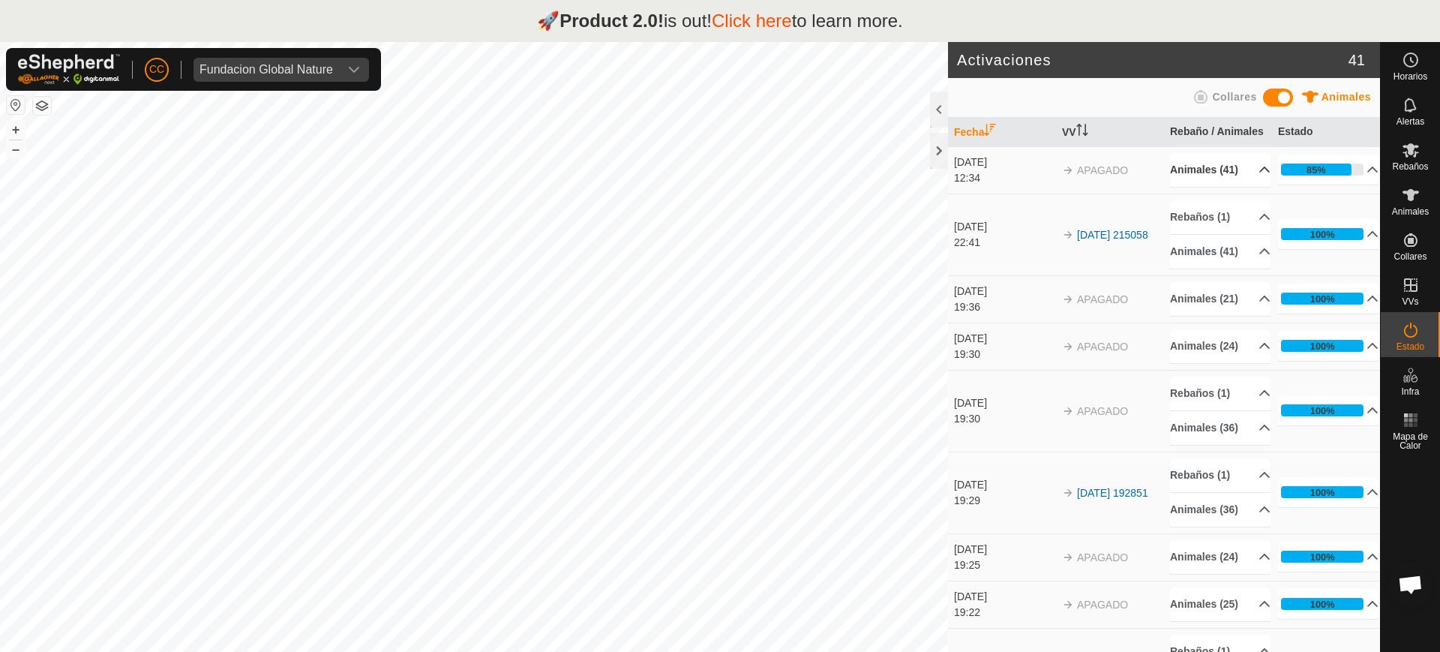
click at [719, 187] on p-accordion-header "Animales (41)" at bounding box center [1220, 170] width 101 height 34
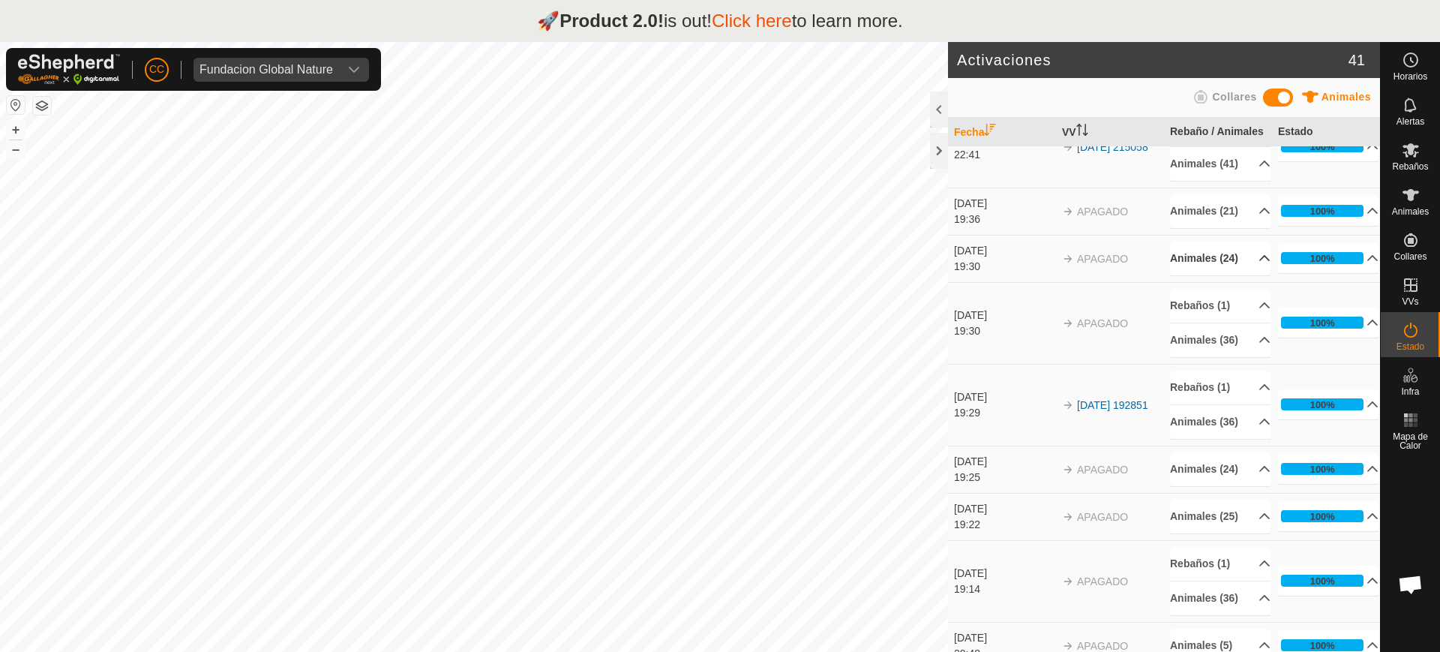
scroll to position [281, 0]
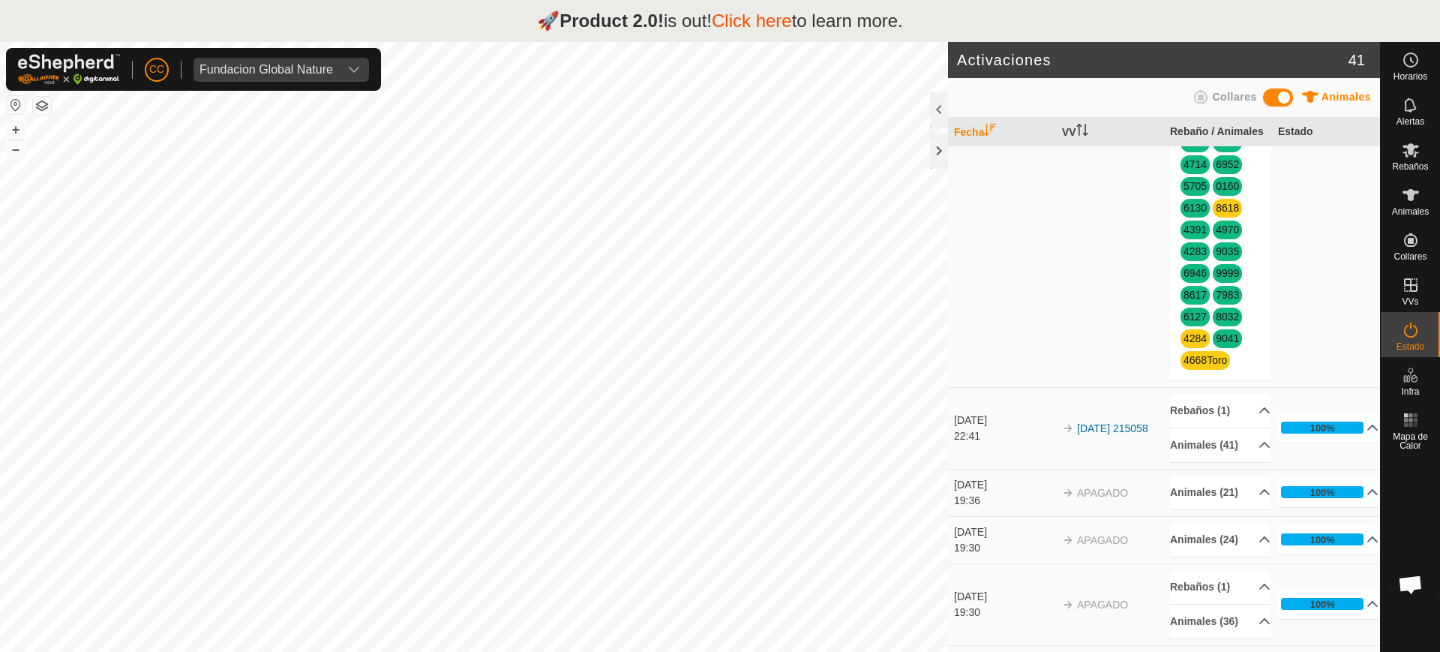
click at [719, 218] on span "8618" at bounding box center [1227, 208] width 29 height 19
click at [719, 214] on link "8618" at bounding box center [1227, 208] width 23 height 12
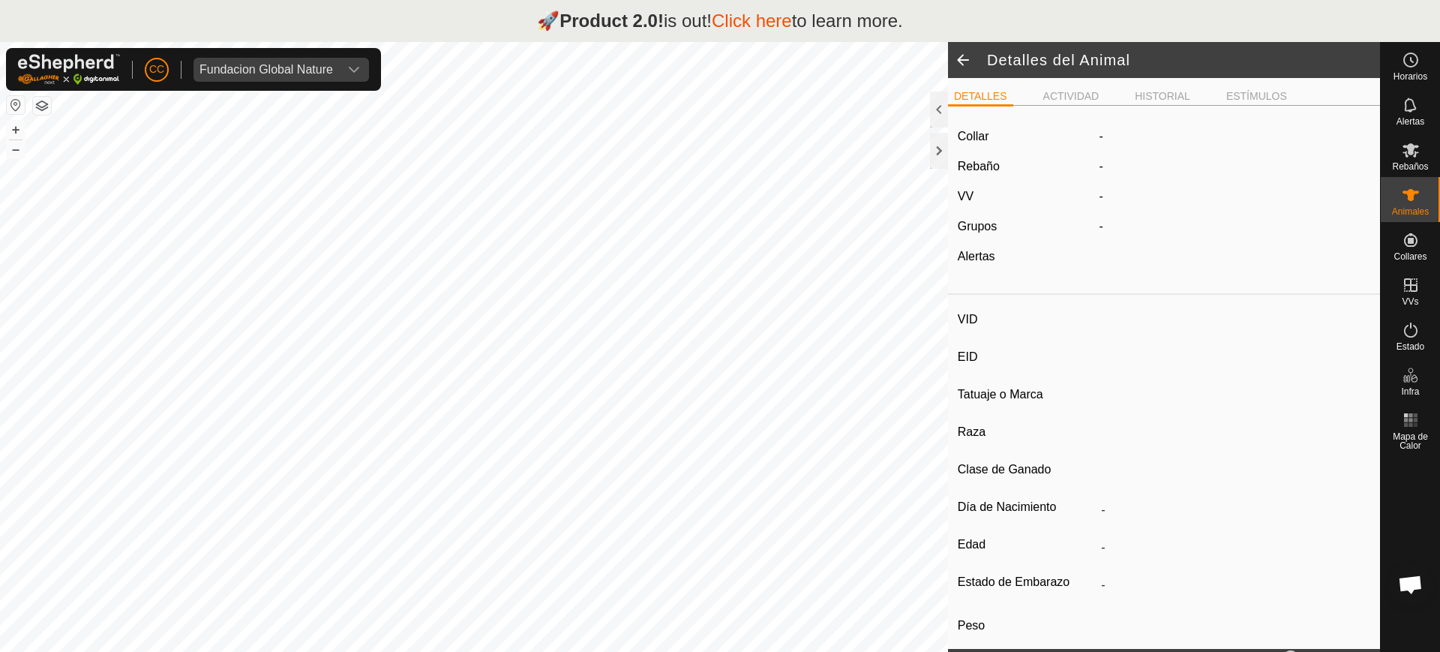
type input "8618"
type input "-"
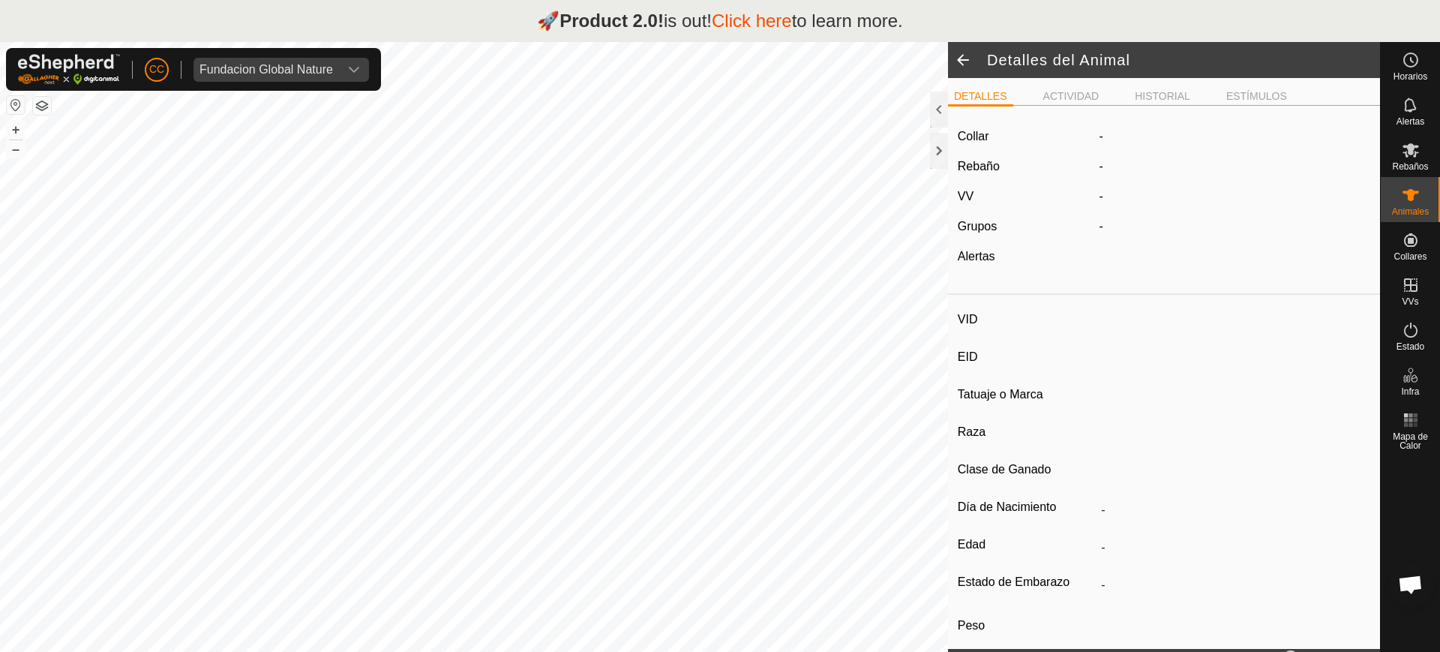
type input "0 kg"
type input "-"
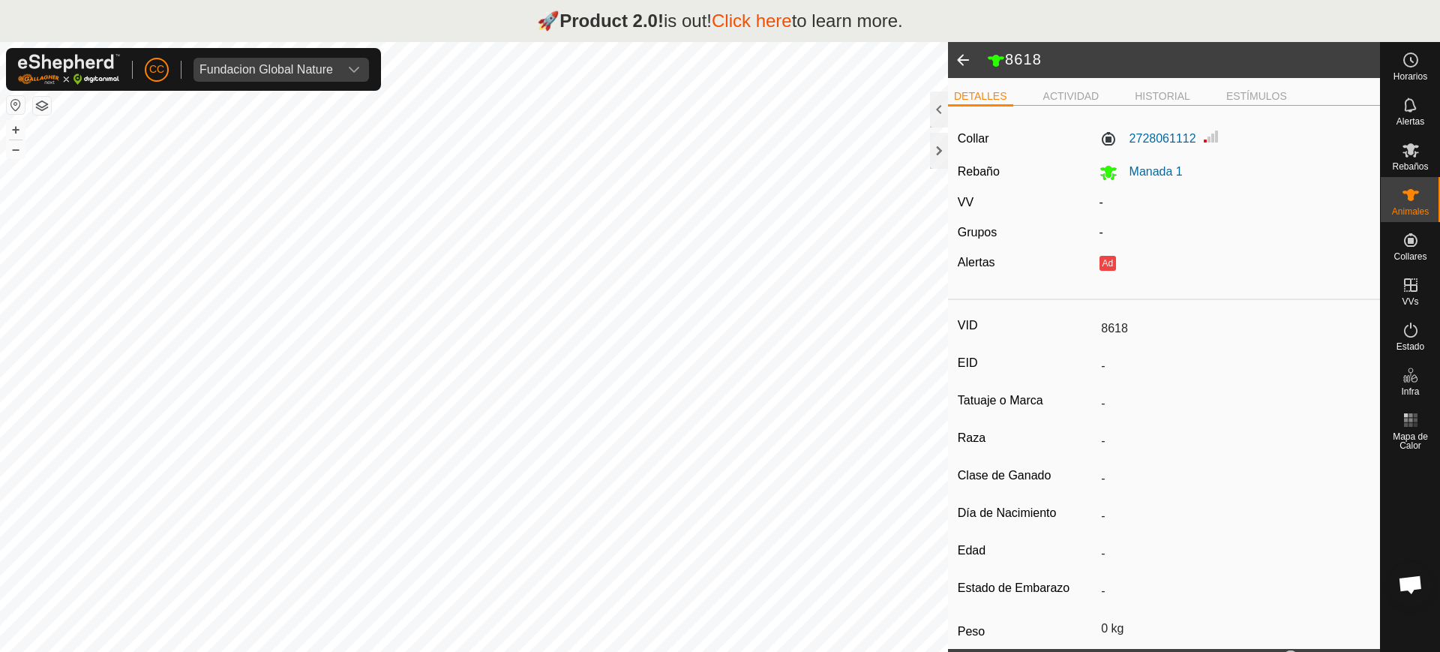
click at [719, 52] on span at bounding box center [963, 60] width 30 height 36
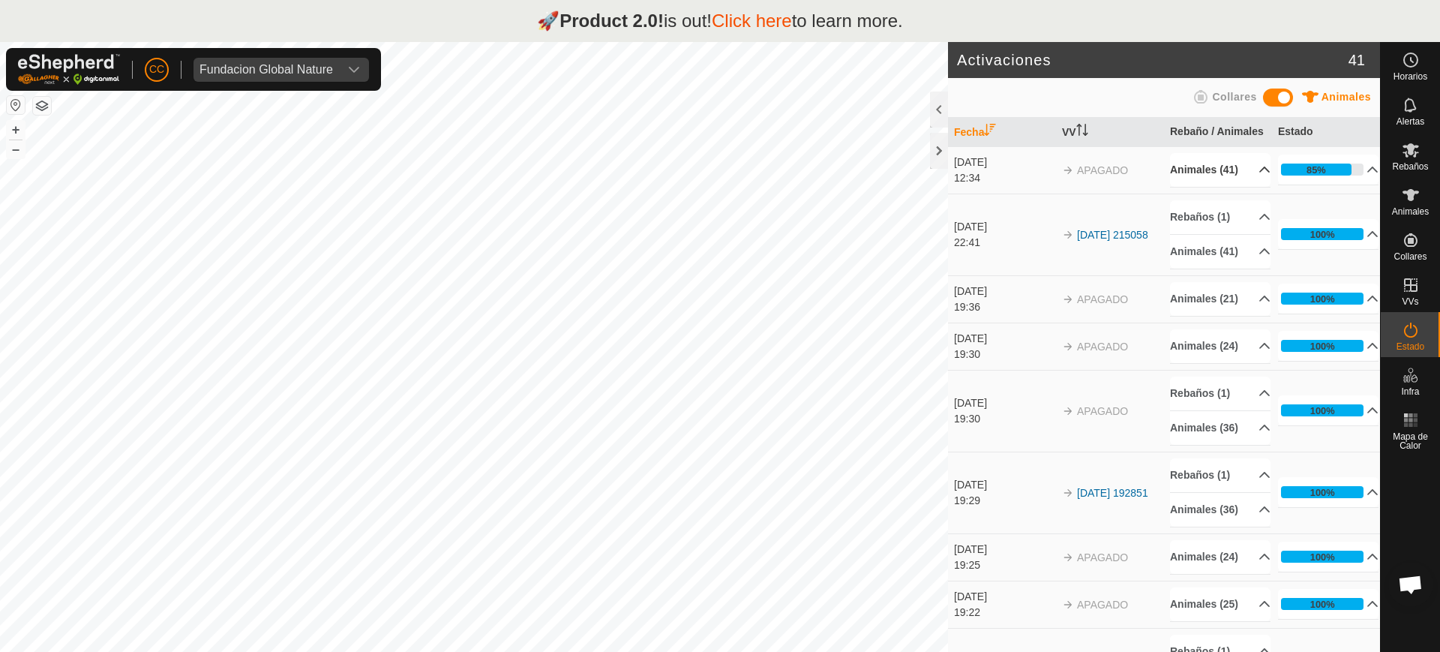
click at [719, 187] on p-accordion-header "Animales (41)" at bounding box center [1220, 170] width 101 height 34
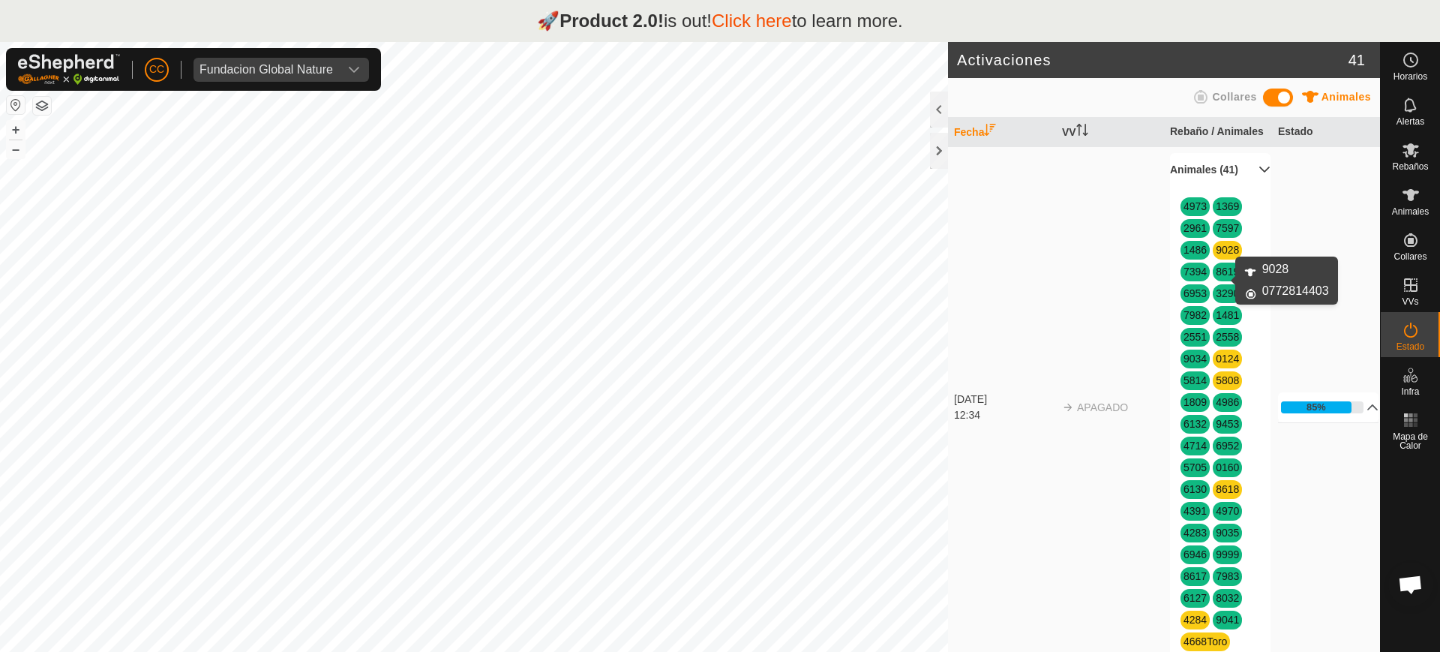
click at [719, 256] on link "9028" at bounding box center [1227, 250] width 23 height 12
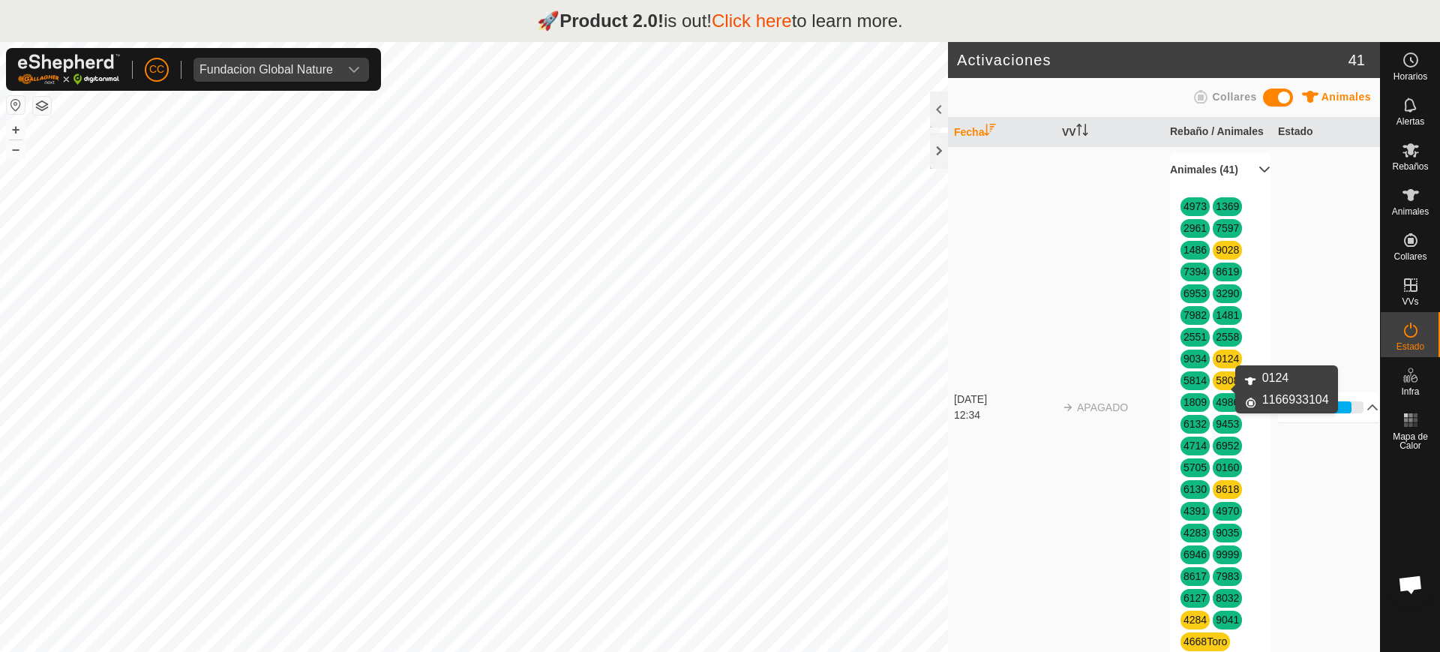
click at [719, 365] on link "0124" at bounding box center [1227, 359] width 23 height 12
click at [719, 386] on link "5808" at bounding box center [1227, 380] width 23 height 12
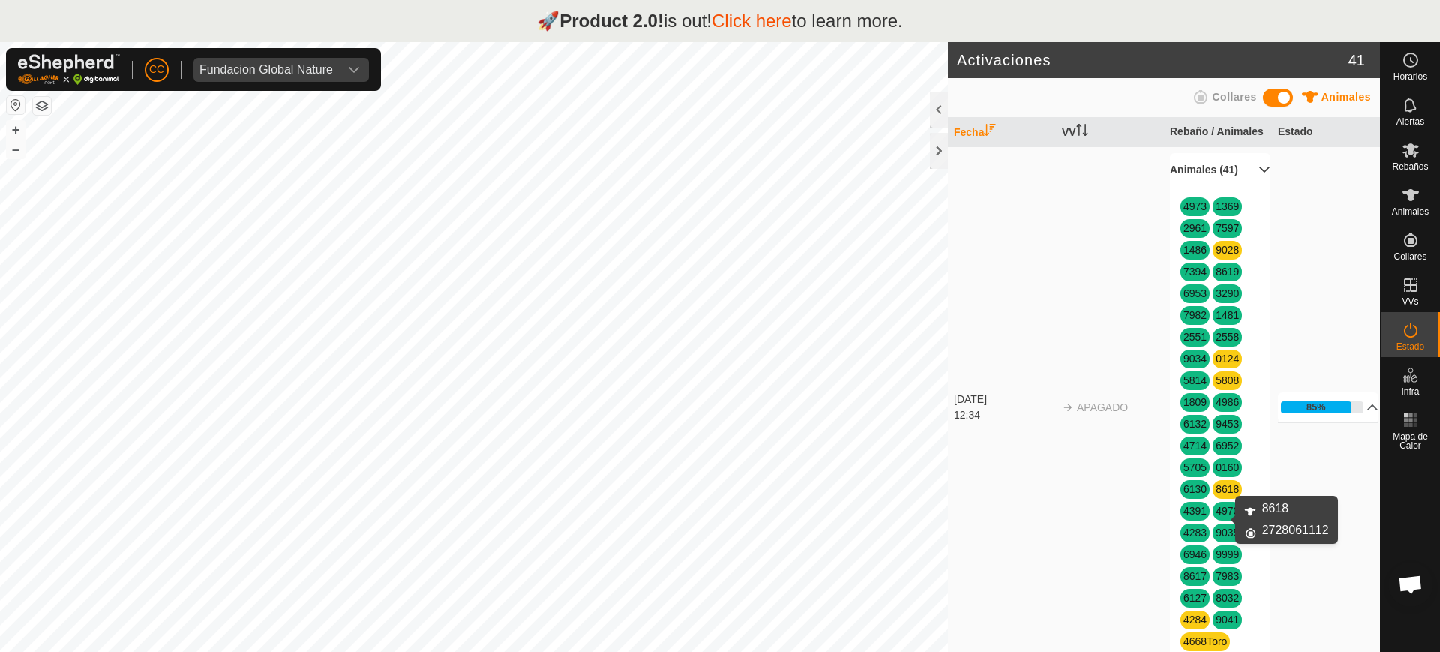
click at [719, 495] on link "8618" at bounding box center [1227, 489] width 23 height 12
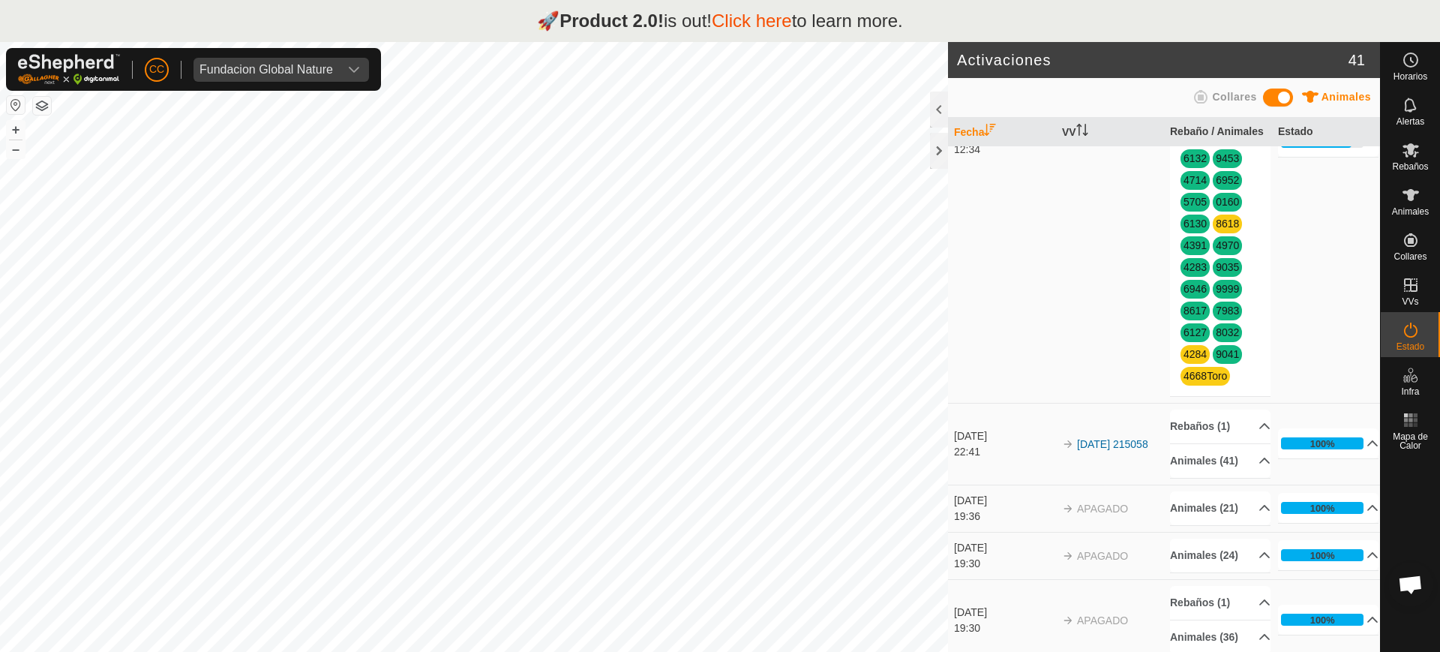
scroll to position [375, 0]
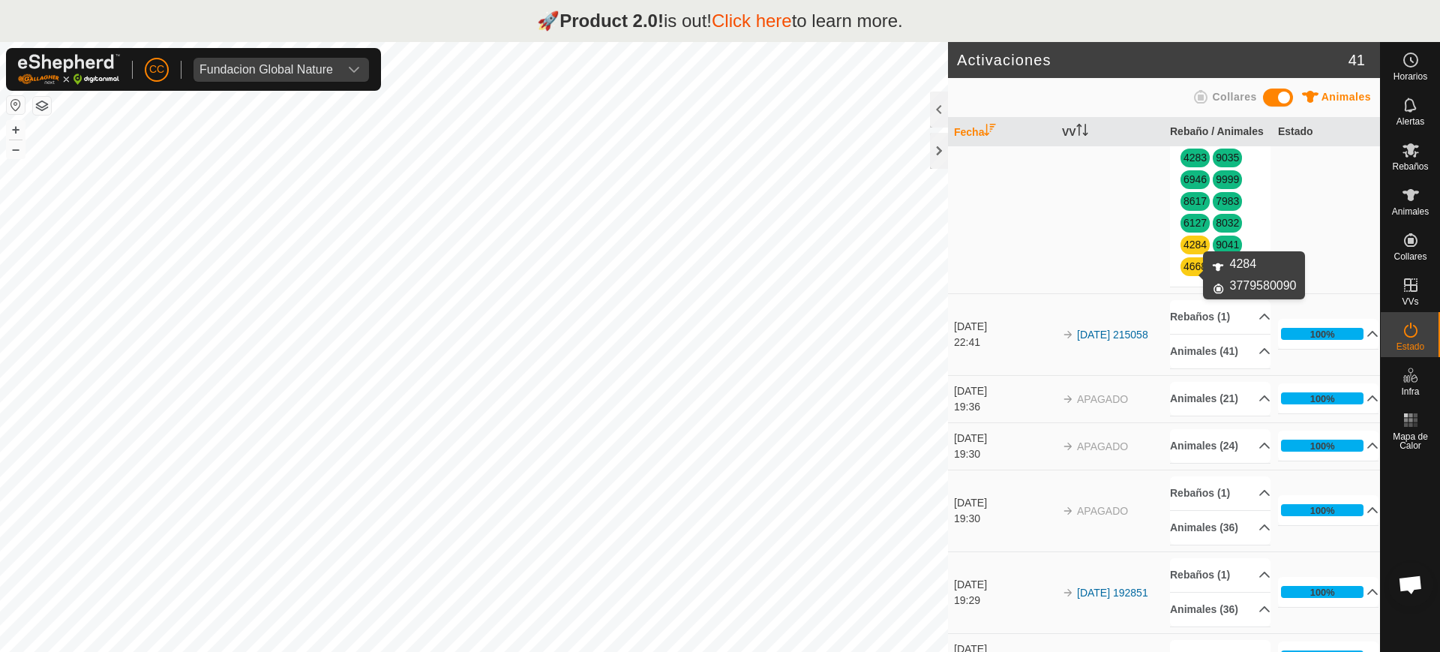
click at [719, 251] on link "4284" at bounding box center [1195, 245] width 23 height 12
click at [719, 272] on link "4668Toro" at bounding box center [1206, 266] width 44 height 12
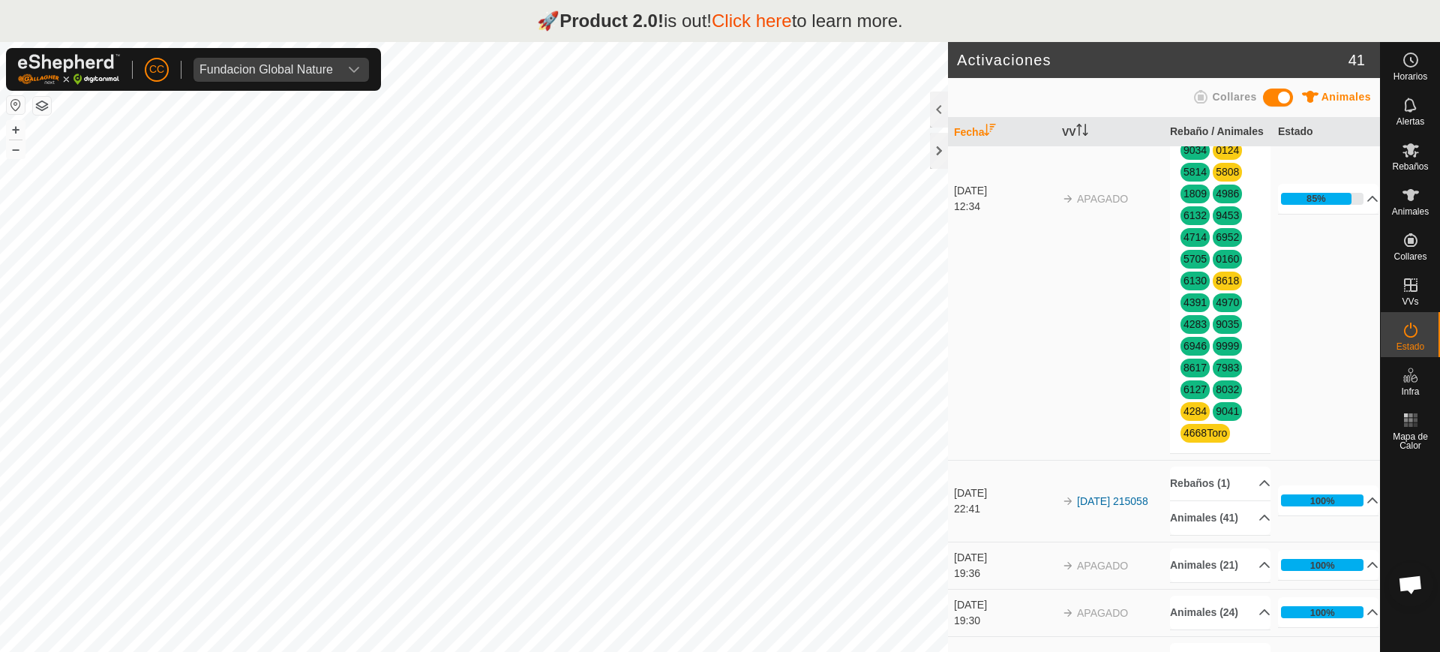
scroll to position [0, 0]
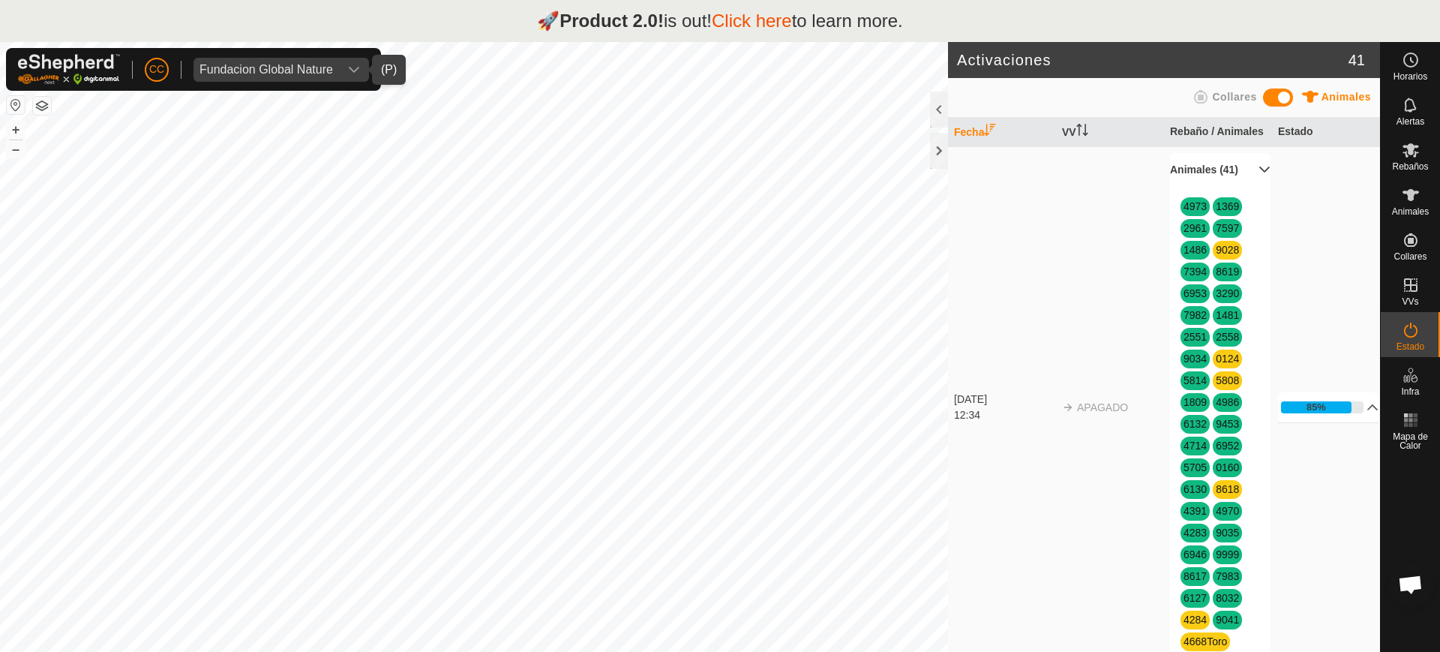
click at [302, 67] on div "Fundacion Global Nature" at bounding box center [267, 70] width 134 height 12
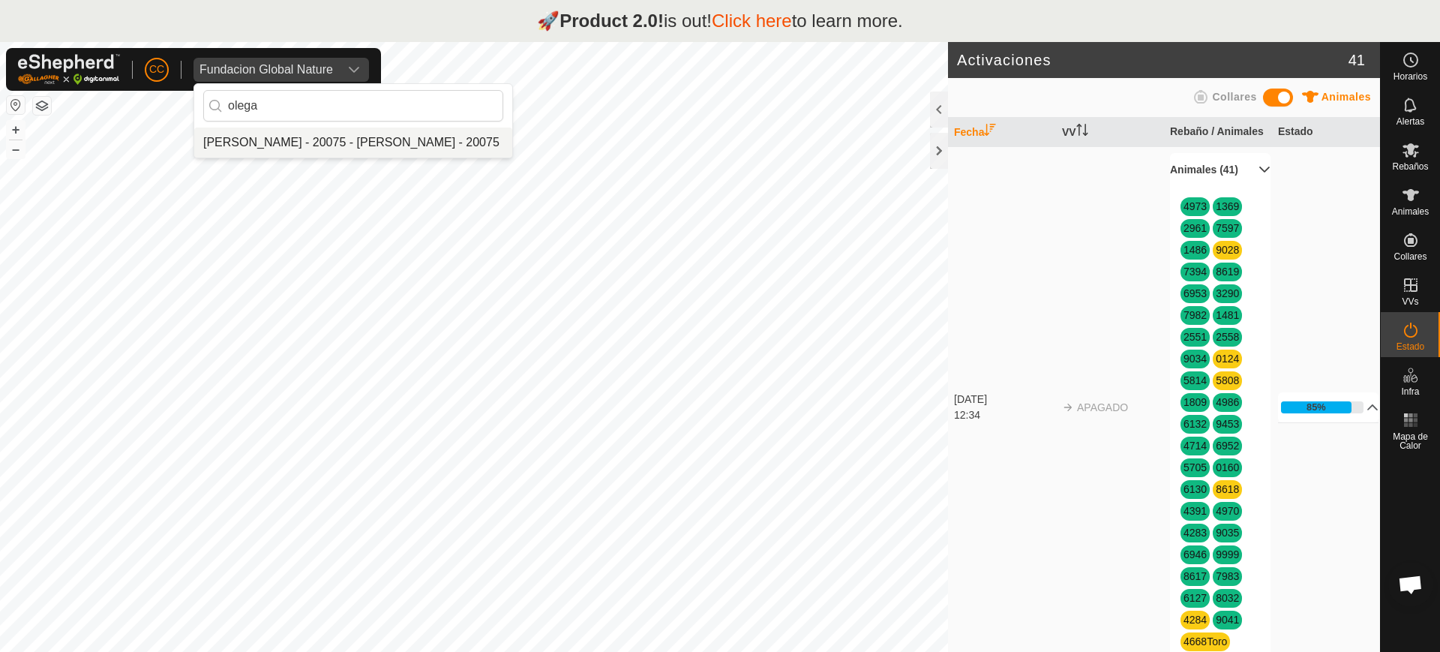
type input "olega"
click at [304, 148] on li "Olegario Arranz Rodrigo - 20075 - Olegario Arranz Rodrigo - 20075" at bounding box center [353, 143] width 318 height 30
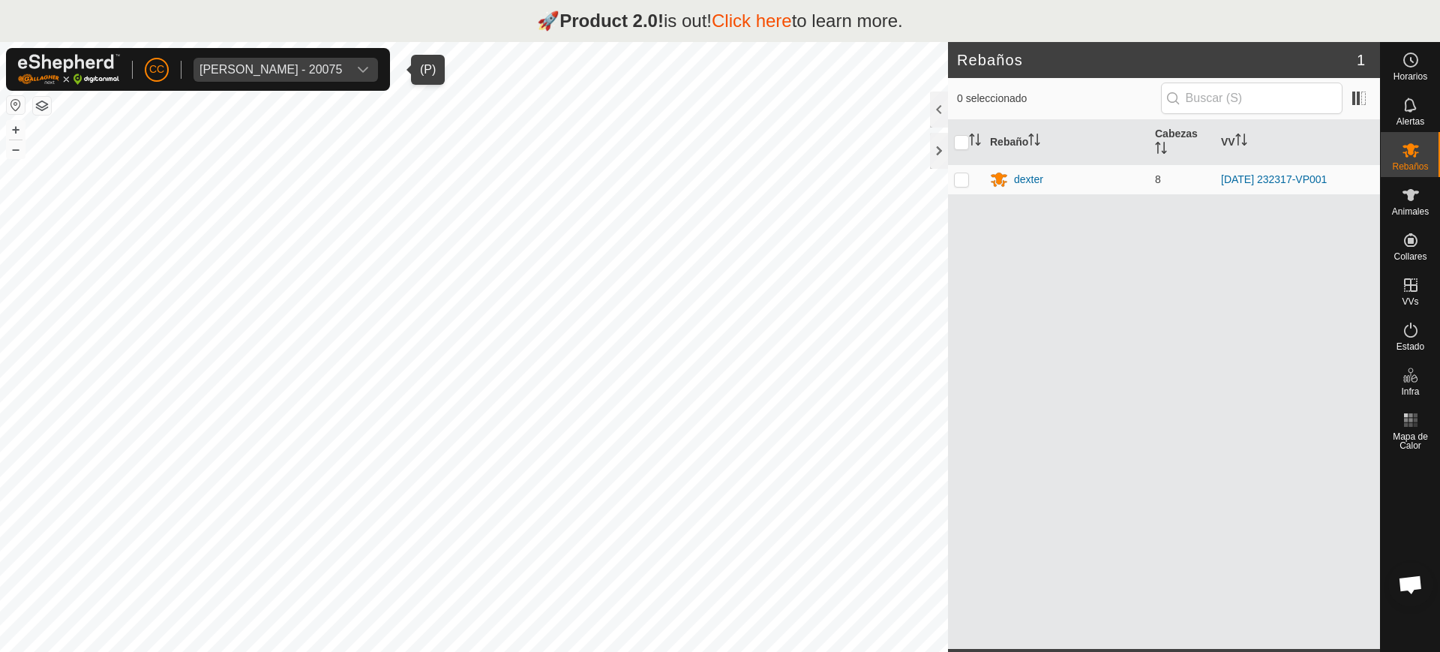
click at [719, 23] on link "Click here" at bounding box center [752, 21] width 80 height 20
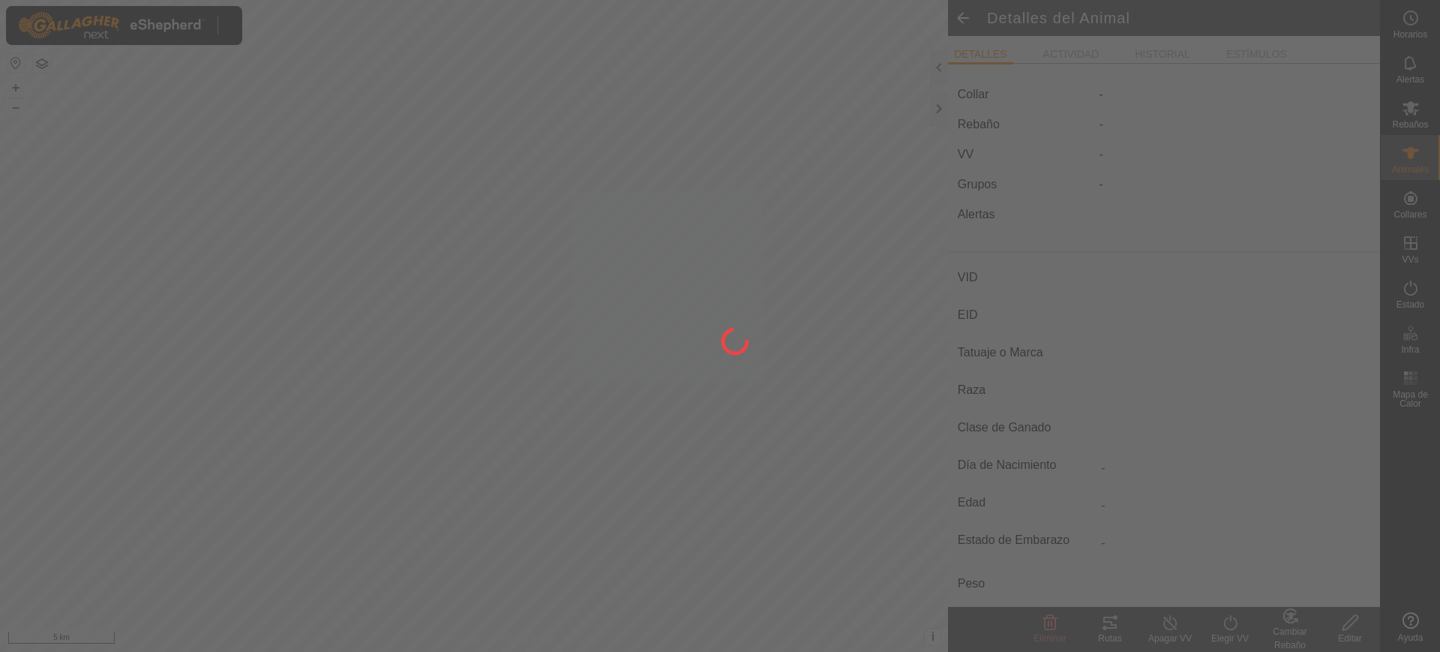
type input "9028"
type input "-"
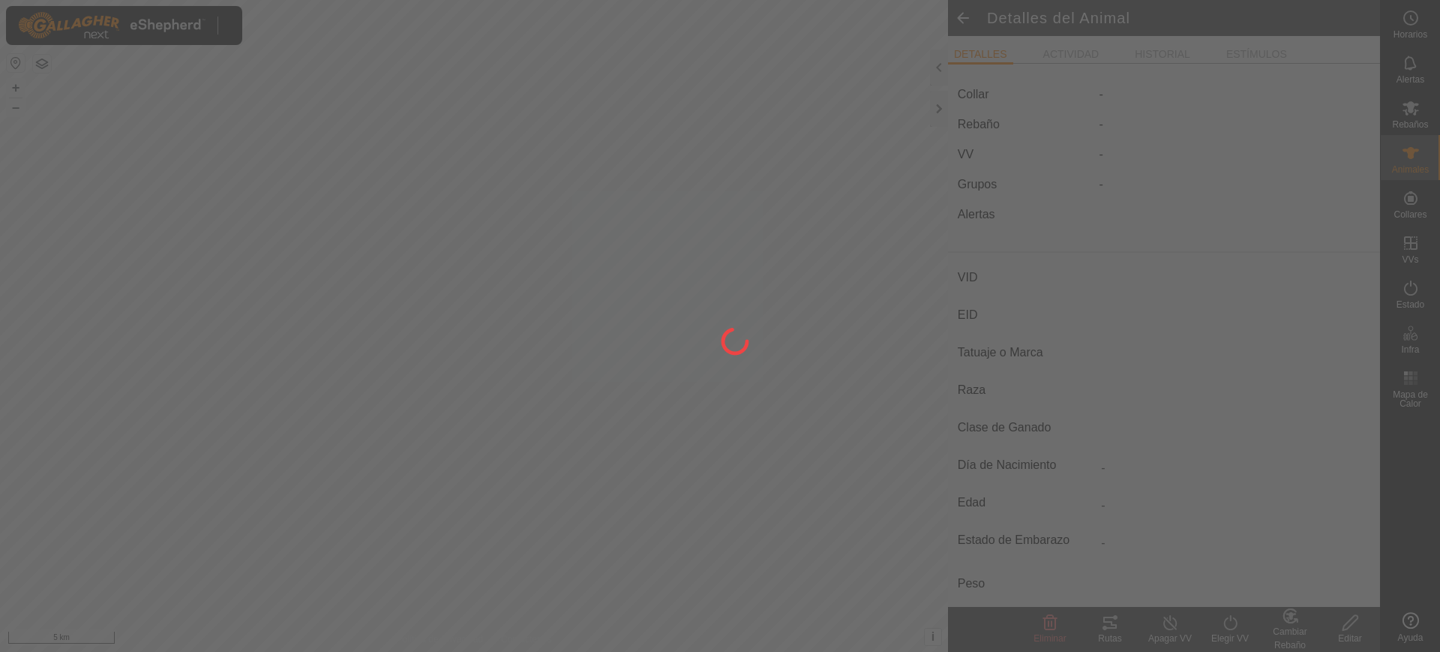
type input "0 kg"
type input "-"
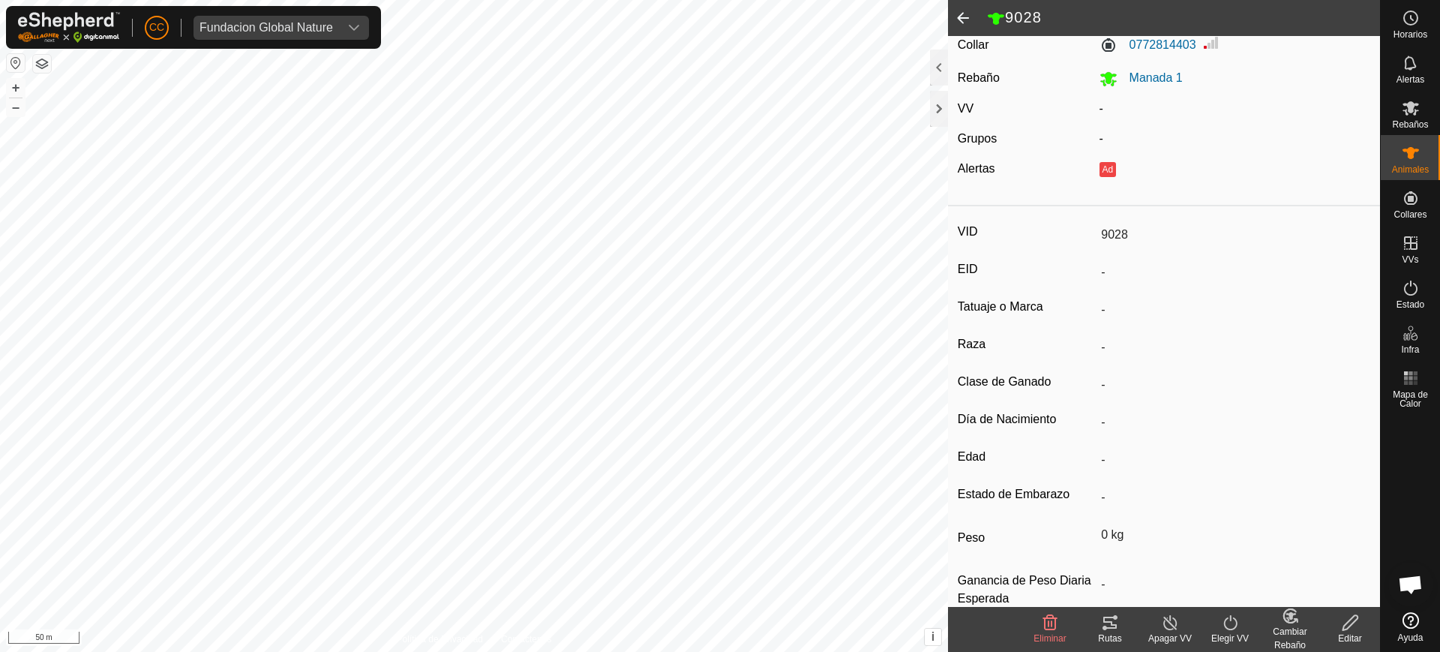
scroll to position [80, 0]
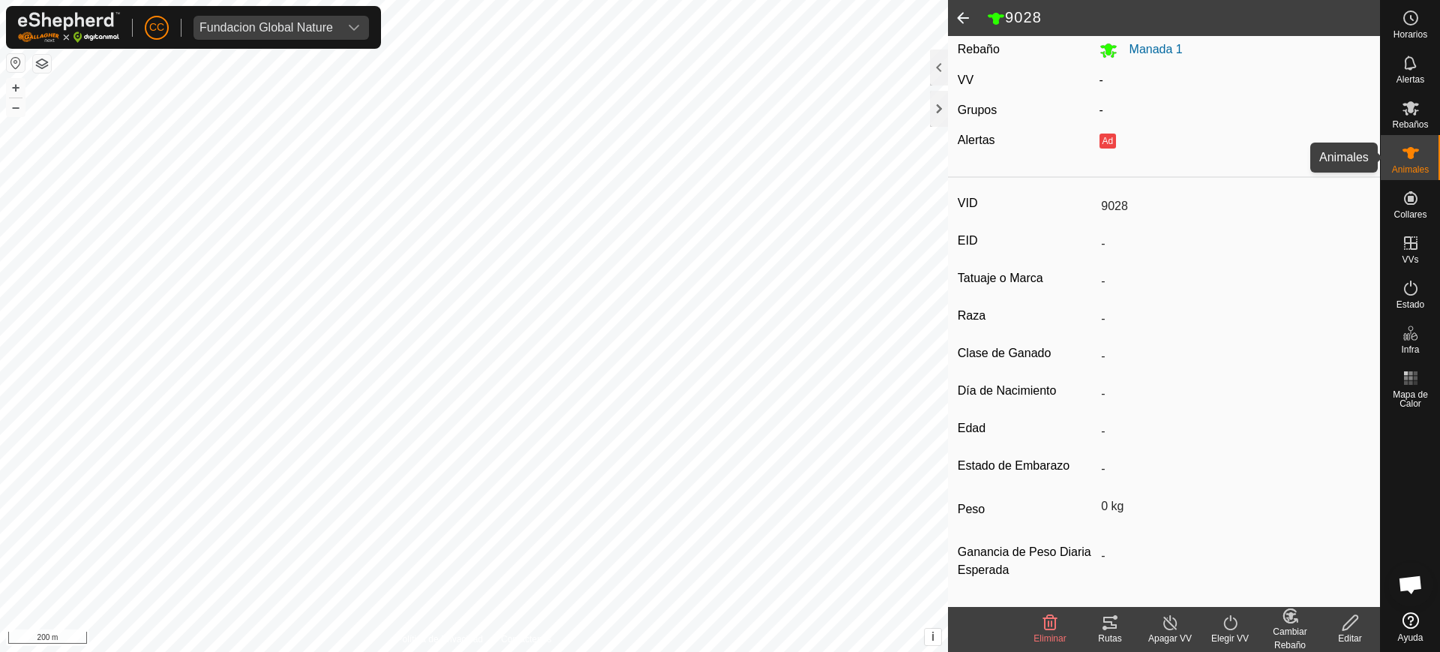
click at [1420, 165] on span "Animales" at bounding box center [1410, 169] width 37 height 9
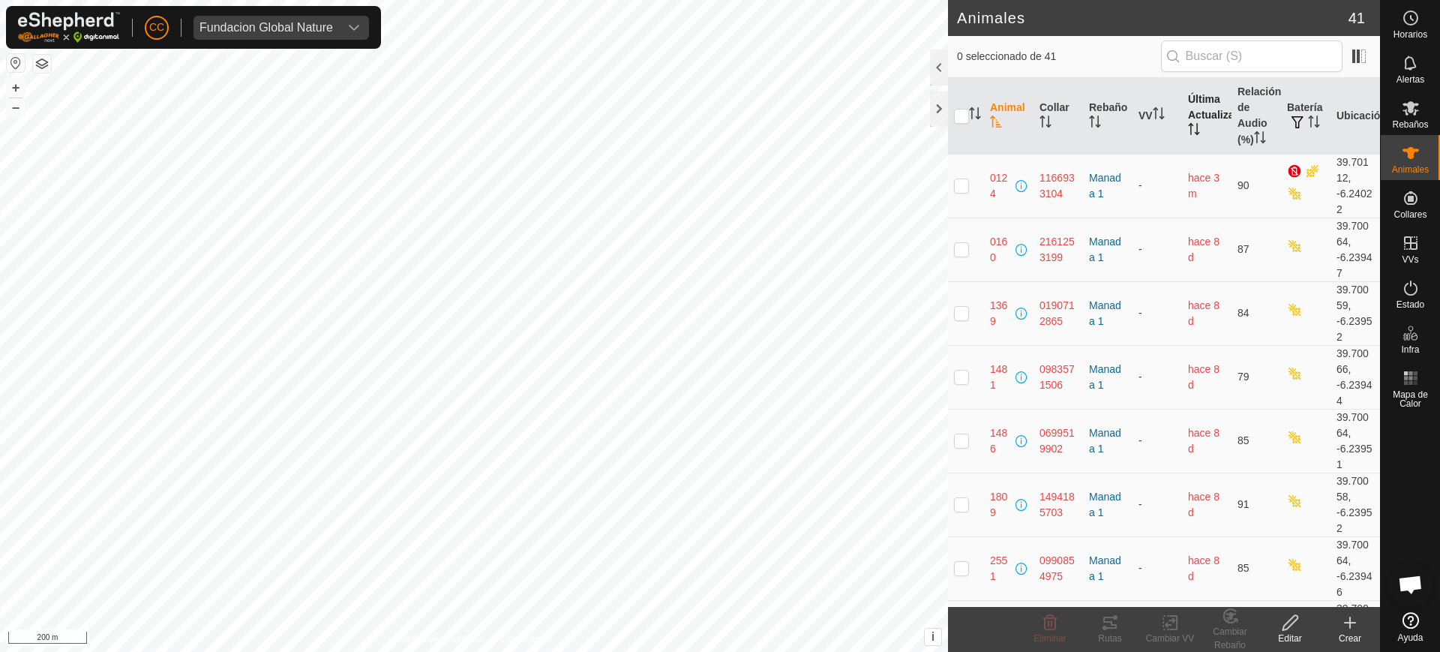
click at [1192, 118] on th "Última Actualización" at bounding box center [1207, 116] width 50 height 77
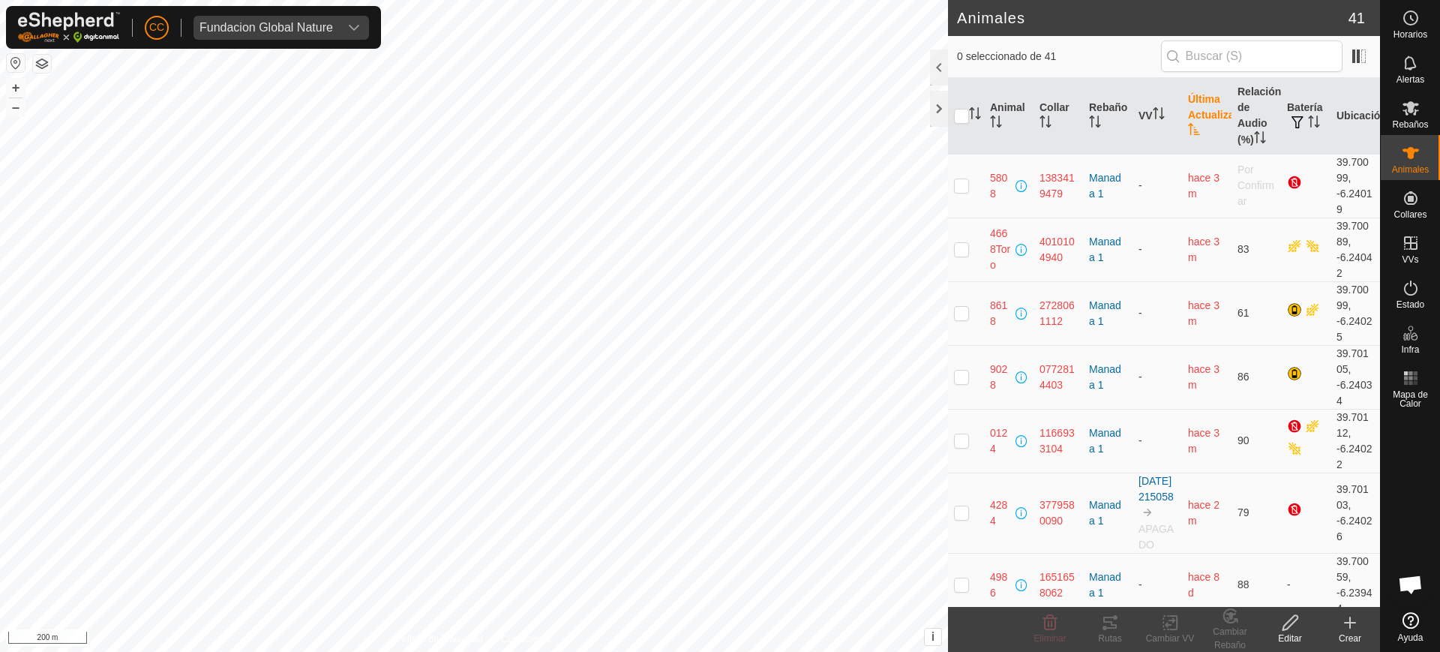
click at [1192, 118] on th "Última Actualización" at bounding box center [1207, 116] width 50 height 77
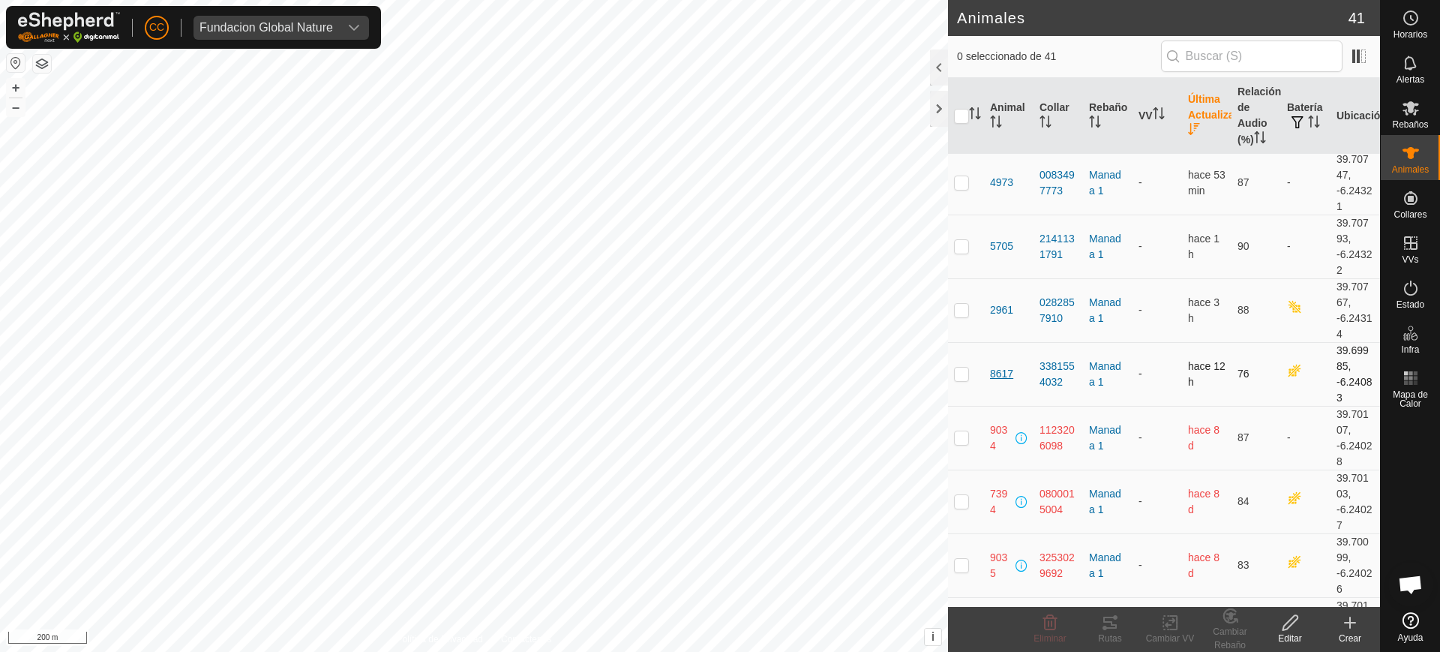
scroll to position [494, 0]
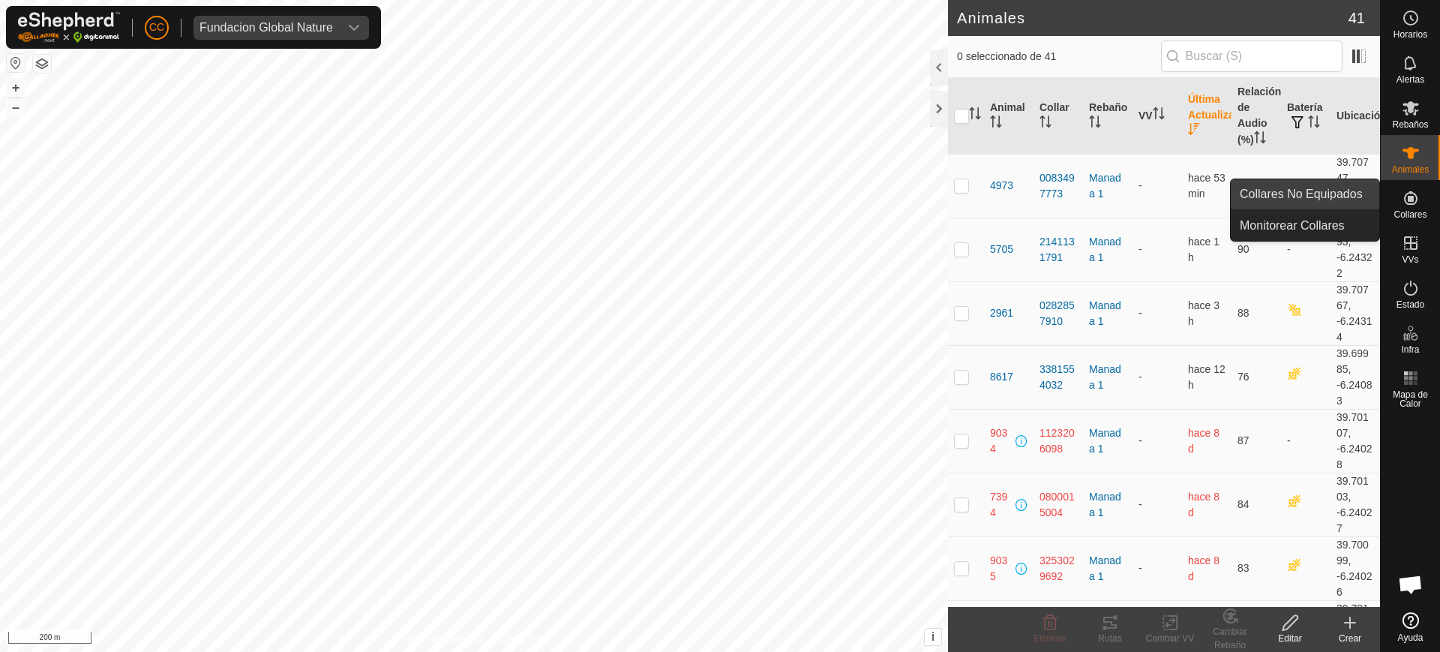
click at [1319, 191] on link "Collares No Equipados" at bounding box center [1305, 194] width 149 height 30
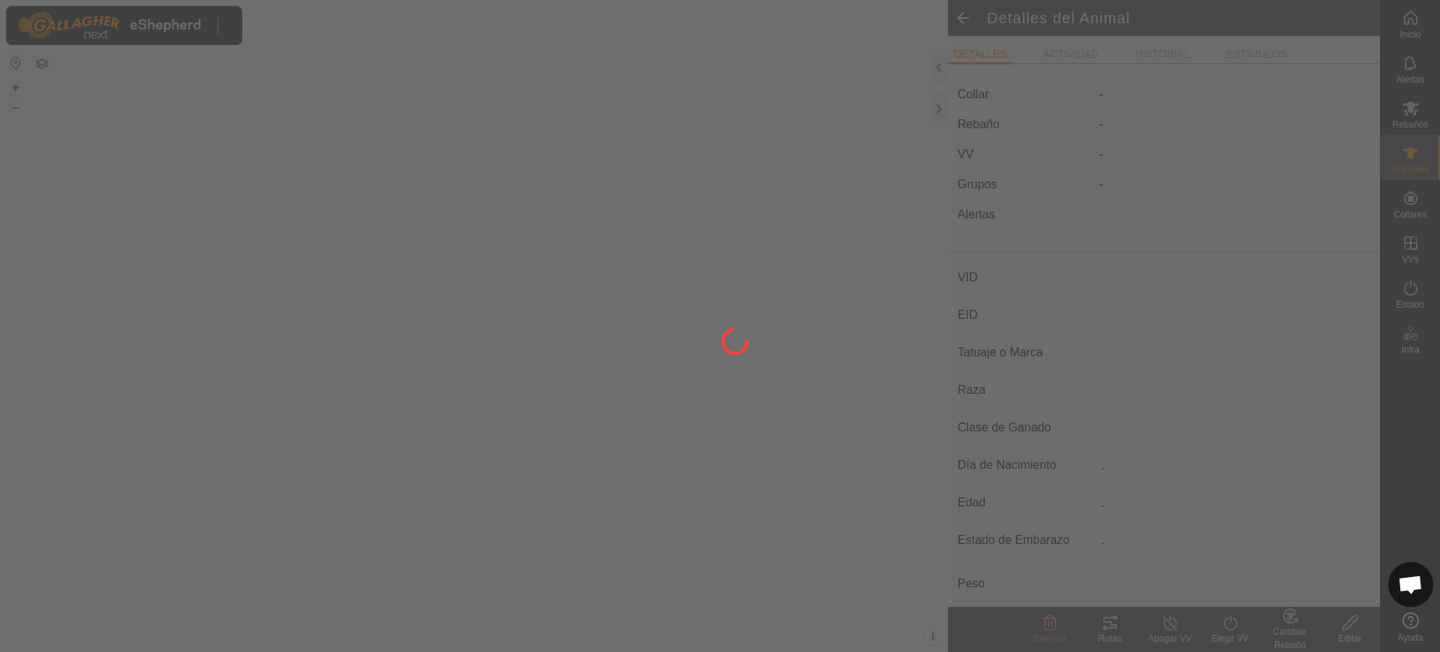
type input "0124"
type input "-"
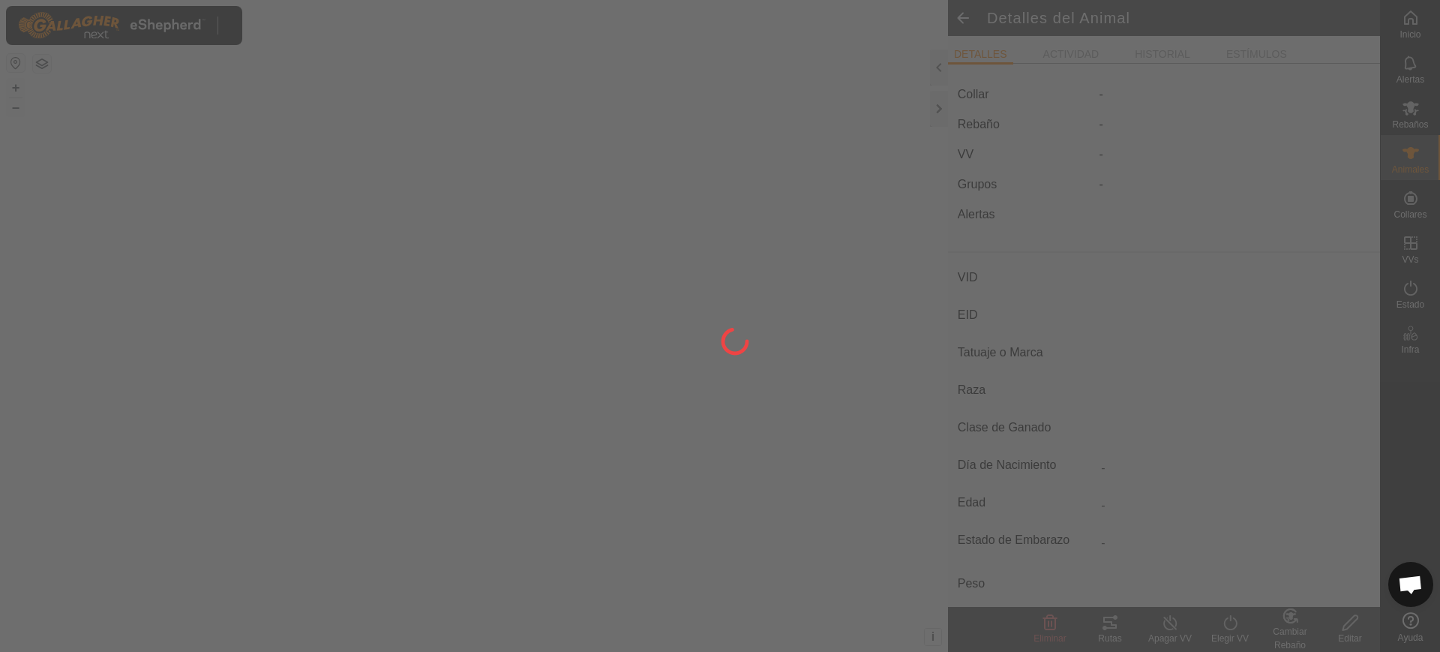
type input "0 kg"
type input "-"
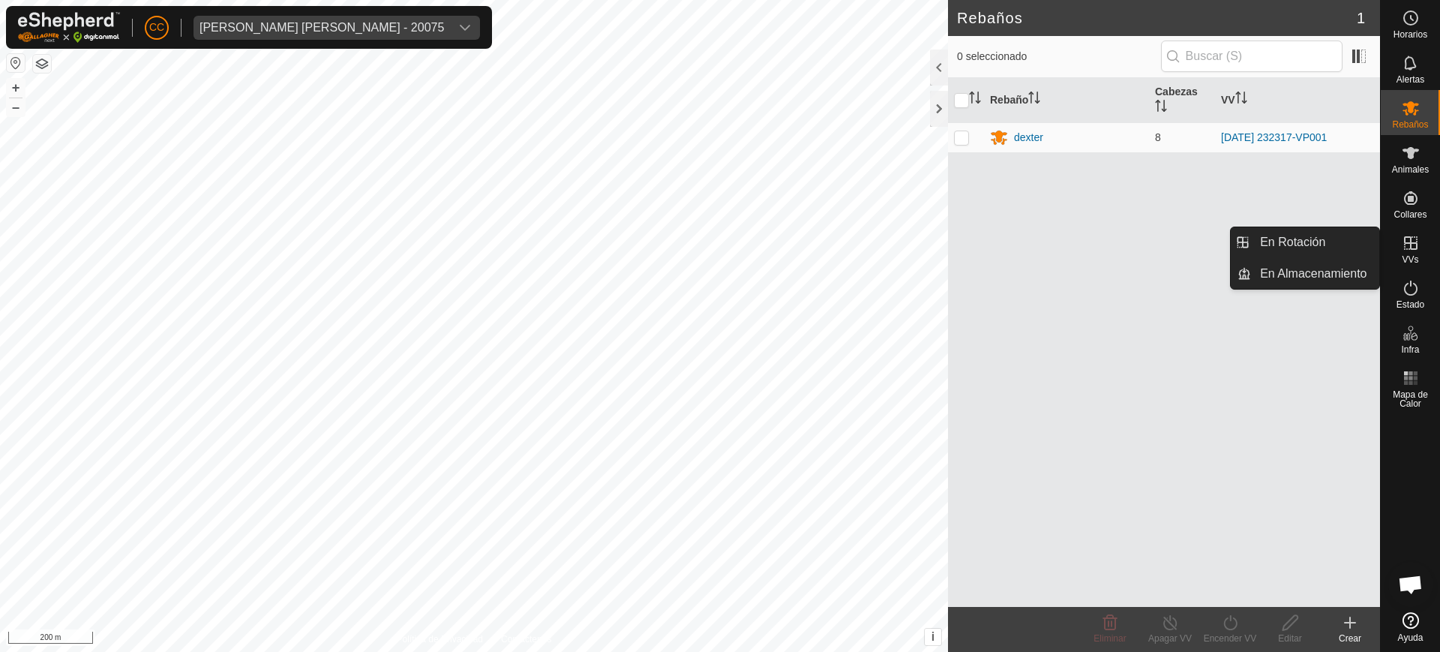
click at [1419, 251] on icon at bounding box center [1411, 243] width 18 height 18
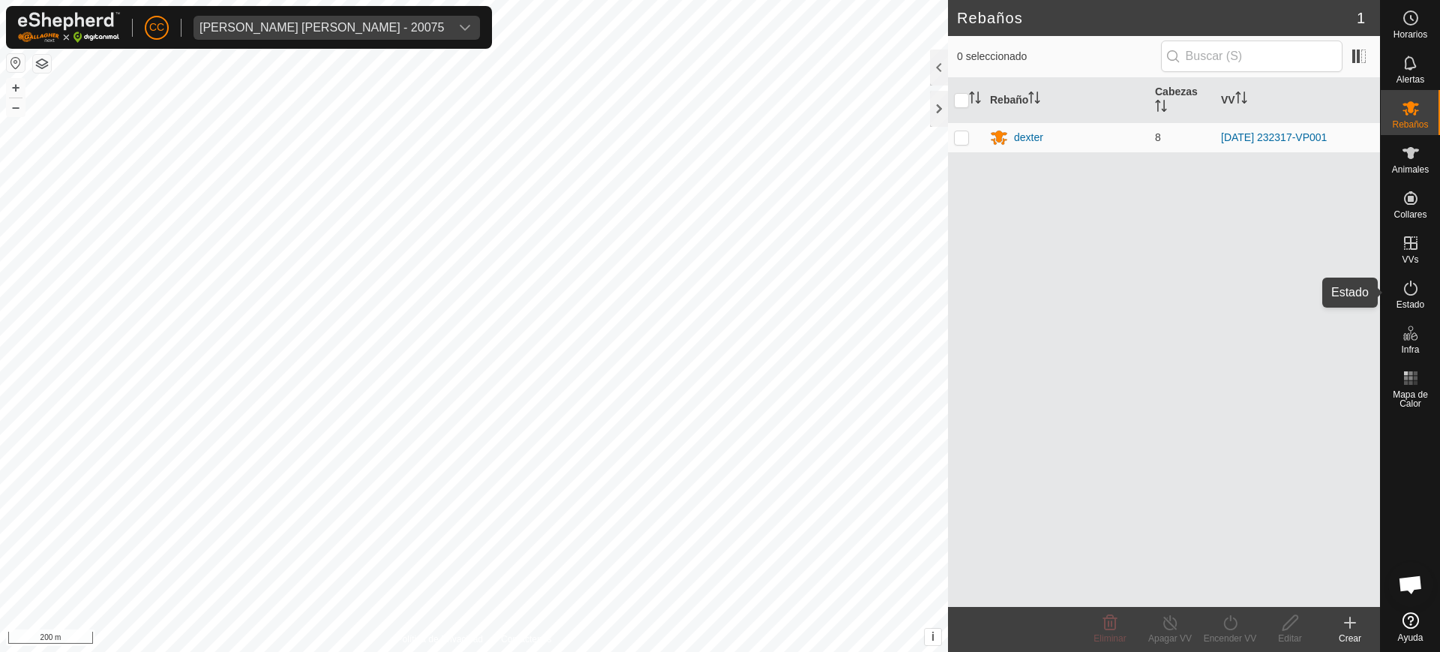
click at [1391, 278] on div "Estado" at bounding box center [1410, 292] width 59 height 45
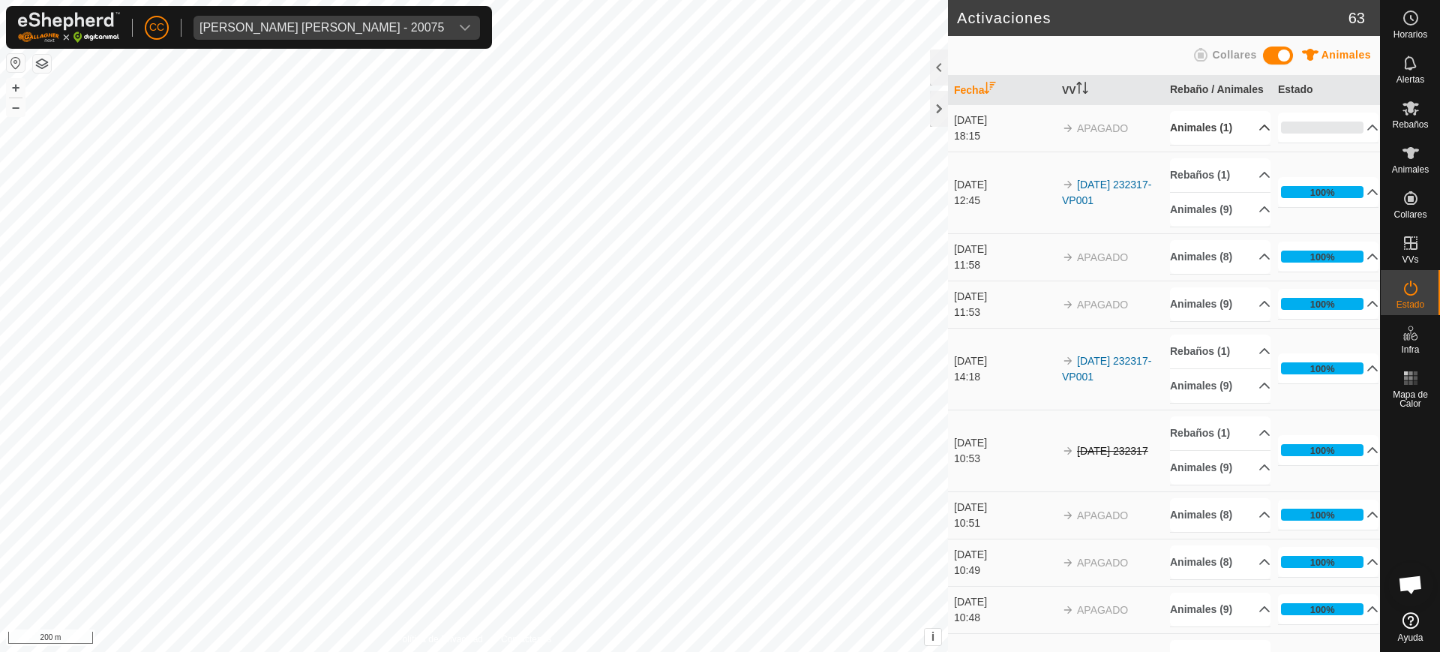
click at [1253, 144] on p-accordion-header "Animales (1)" at bounding box center [1220, 128] width 101 height 34
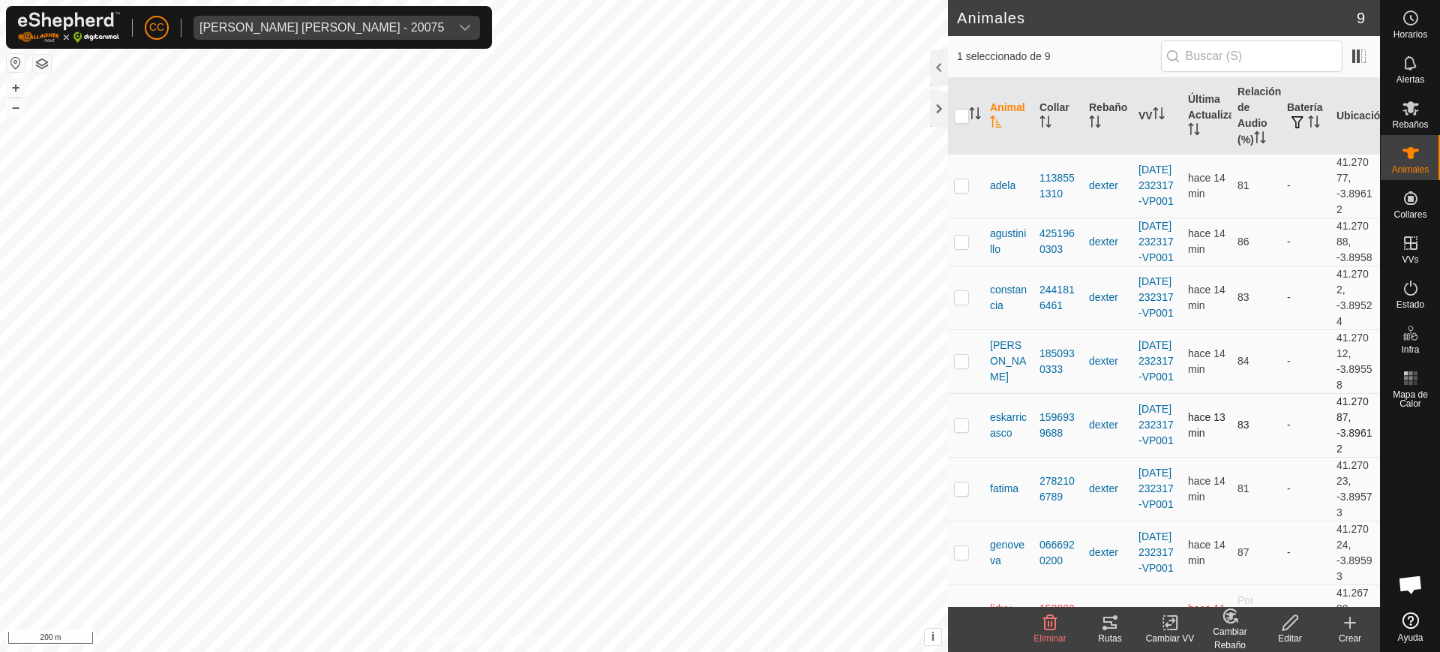
scroll to position [122, 0]
